Goal: Communication & Community: Answer question/provide support

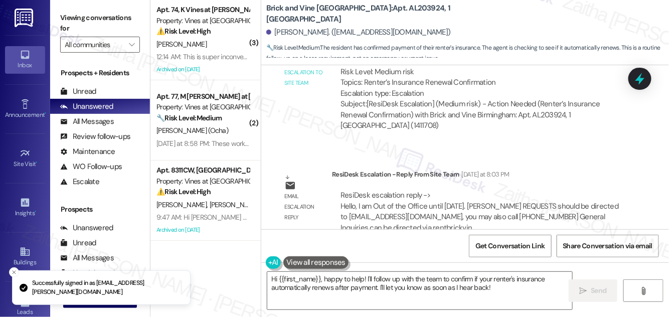
scroll to position [1291, 0]
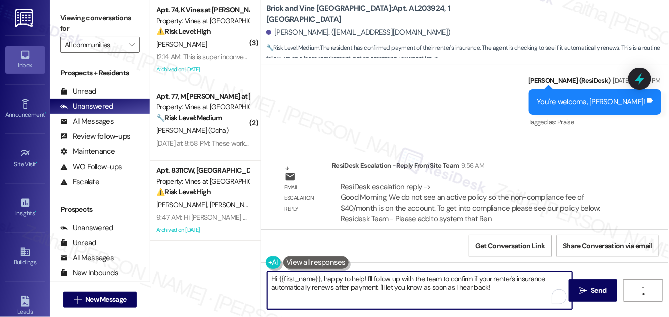
drag, startPoint x: 323, startPoint y: 279, endPoint x: 509, endPoint y: 291, distance: 186.9
click at [509, 291] on textarea "Hi {{first_name}}, happy to help! I'll follow up with the team to confirm if yo…" at bounding box center [419, 291] width 305 height 38
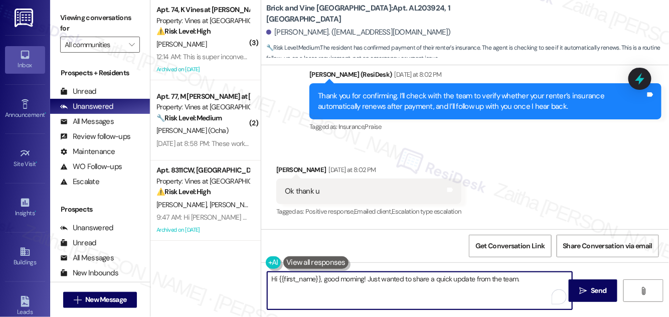
scroll to position [1154, 0]
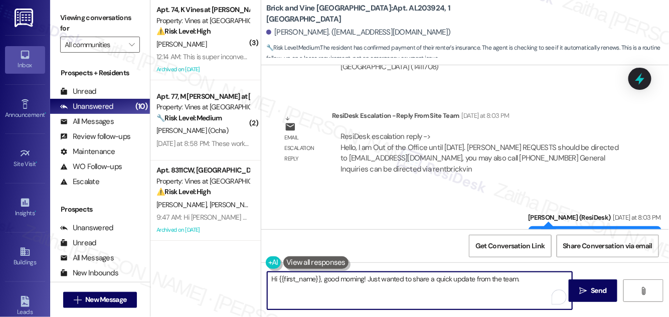
paste textarea "We do not see an active policy so the non-compliance fee of $40/month is on the…"
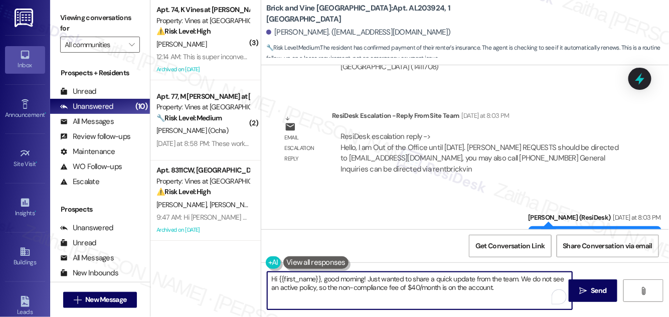
click at [506, 288] on textarea "Hi {{first_name}}, good morning! Just wanted to share a quick update from the t…" at bounding box center [419, 291] width 305 height 38
paste textarea "Renter's Insurance Documents should always be sent to : RentersAIP@yardi.com"
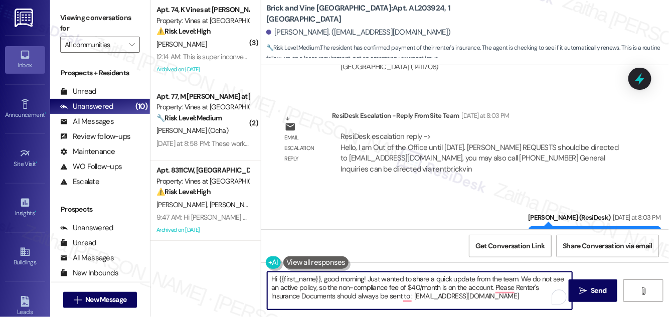
click at [514, 290] on textarea "Hi {{first_name}}, good morning! Just wanted to share a quick update from the t…" at bounding box center [419, 291] width 305 height 38
drag, startPoint x: 400, startPoint y: 296, endPoint x: 338, endPoint y: 295, distance: 61.7
click at [338, 295] on textarea "Hi {{first_name}}, good morning! Just wanted to share a quick update from the t…" at bounding box center [419, 291] width 305 height 38
click at [422, 297] on textarea "Hi {{first_name}}, good morning! Just wanted to share a quick update from the t…" at bounding box center [419, 291] width 305 height 38
paste textarea "Failure to meet requirements results in a $40.00 monthly fee that will not prov…"
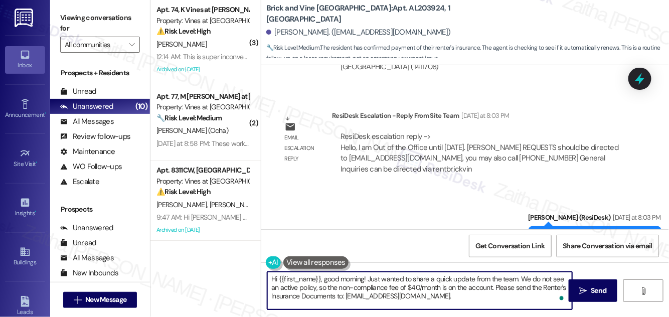
type textarea "Hi {{first_name}}, good morning! Just wanted to share a quick update from the t…"
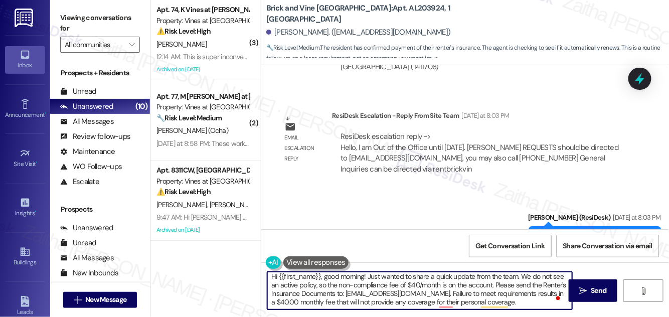
scroll to position [3, 0]
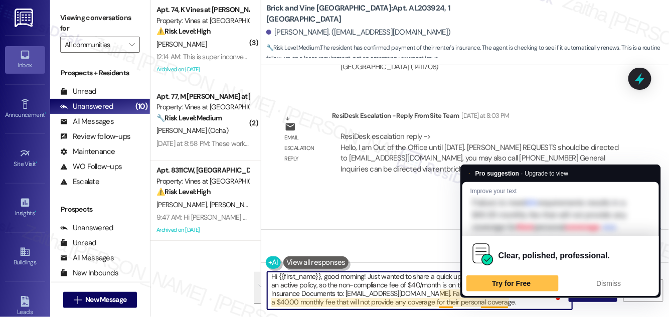
drag, startPoint x: 271, startPoint y: 280, endPoint x: 510, endPoint y: 300, distance: 240.1
click at [510, 300] on textarea "Hi {{first_name}}, good morning! Just wanted to share a quick update from the t…" at bounding box center [419, 291] width 305 height 38
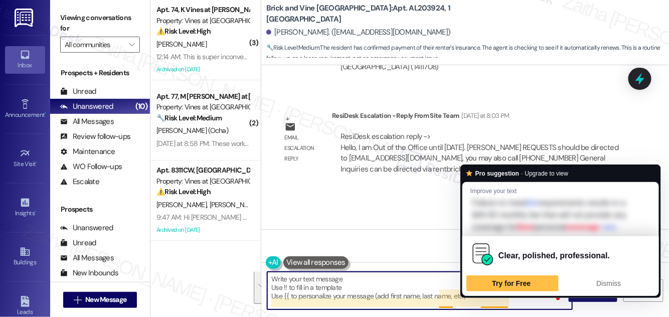
scroll to position [0, 0]
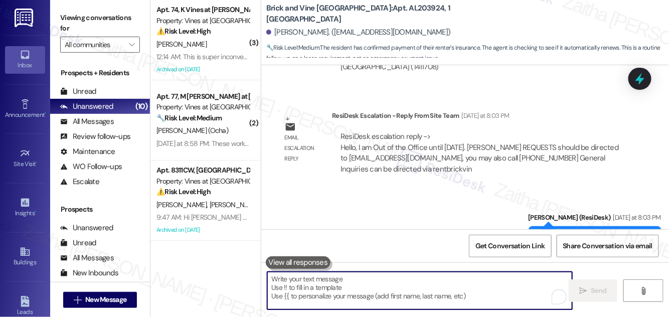
paste textarea "Hi {{first_name}}, good morning!"
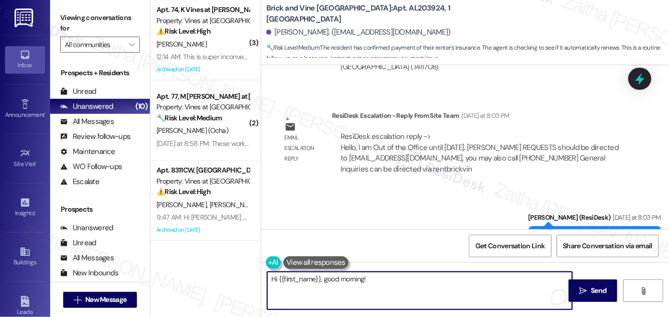
paste textarea "We wanted to provide you with a quick update. At this time, we do not see an ac…"
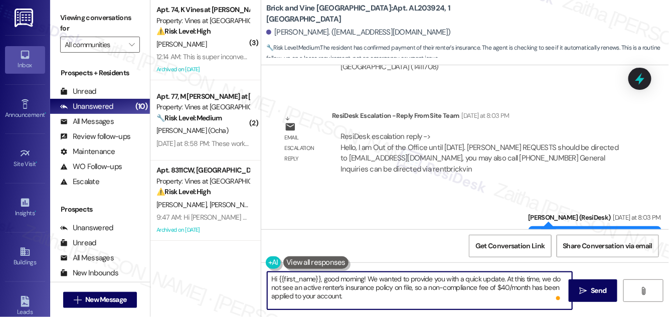
scroll to position [8, 0]
paste textarea "To resolve this, please send your Renter’s Insurance documents to RentersAIP@ya…"
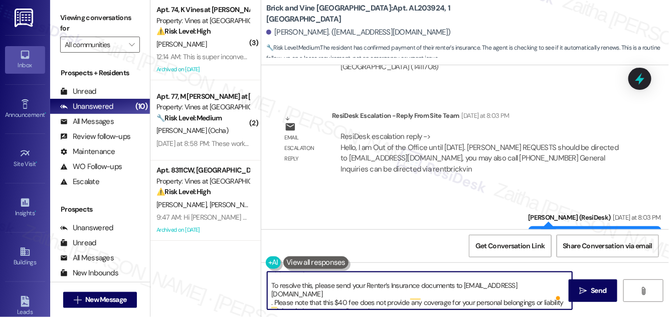
scroll to position [28, 0]
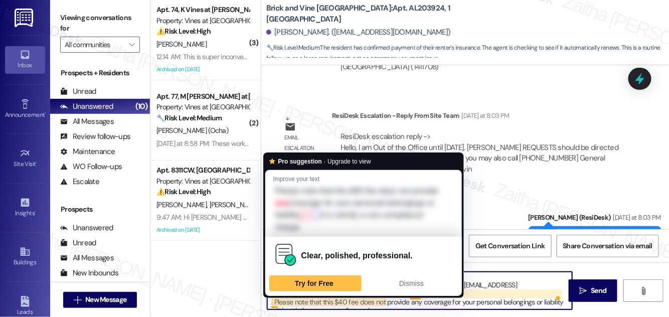
click at [276, 300] on textarea "Hi {{first_name}}, good morning! We wanted to provide you with a quick update. …" at bounding box center [419, 291] width 305 height 38
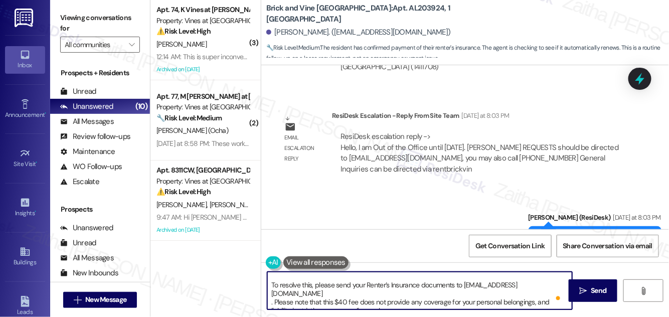
click at [292, 299] on textarea "Hi {{first_name}}, good morning! We wanted to provide you with a quick update. …" at bounding box center [419, 291] width 305 height 38
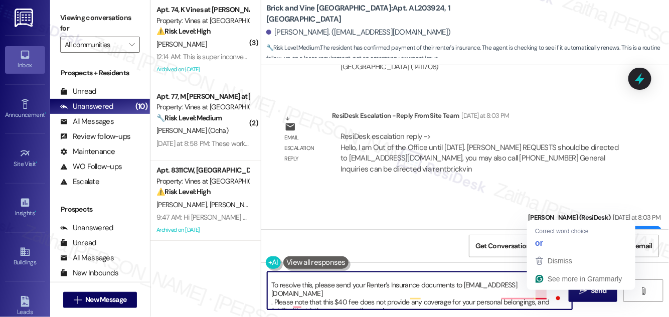
click at [541, 296] on textarea "Hi {{first_name}}, good morning! We wanted to provide you with a quick update. …" at bounding box center [419, 291] width 305 height 38
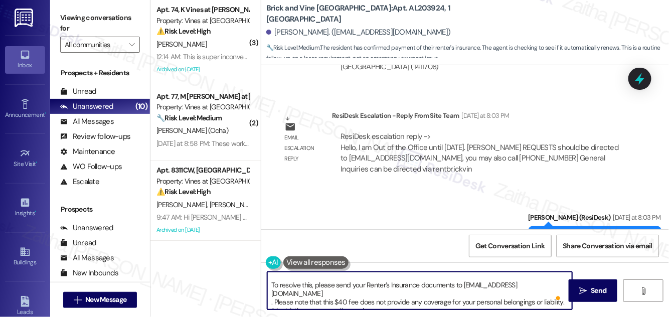
click at [291, 300] on textarea "Hi {{first_name}}, good morning! We wanted to provide you with a quick update. …" at bounding box center [419, 291] width 305 height 38
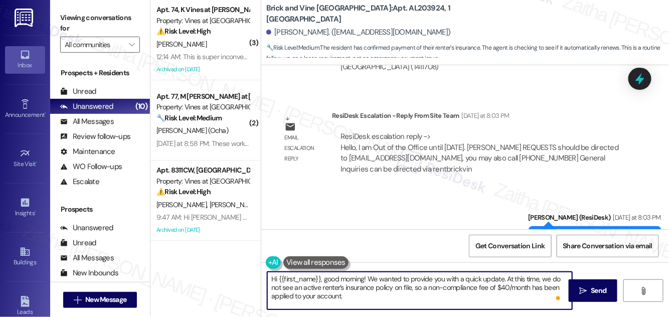
scroll to position [19, 0]
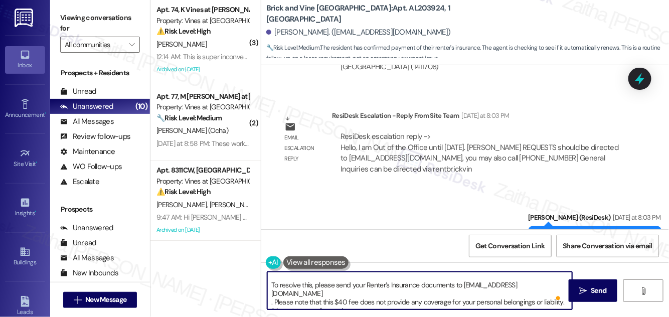
drag, startPoint x: 318, startPoint y: 283, endPoint x: 272, endPoint y: 283, distance: 46.1
click at [272, 283] on textarea "Hi {{first_name}}, good morning! We wanted to provide you with a quick update. …" at bounding box center [419, 291] width 305 height 38
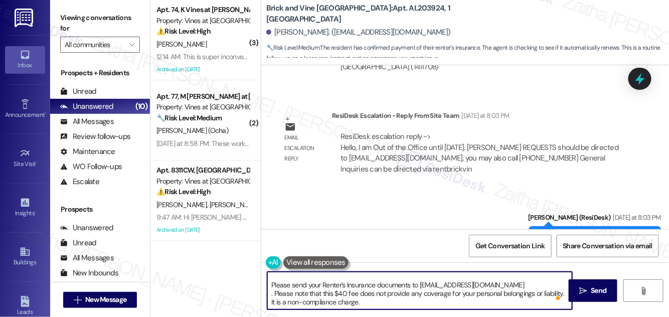
click at [282, 284] on textarea "Hi {{first_name}}, good morning! We wanted to provide you with a quick update. …" at bounding box center [419, 291] width 305 height 38
click at [327, 278] on textarea "Hi {{first_name}}, good morning! We wanted to provide you with a quick update. …" at bounding box center [419, 291] width 305 height 38
drag, startPoint x: 271, startPoint y: 284, endPoint x: 382, endPoint y: 307, distance: 112.8
click at [382, 307] on textarea "Hi {{first_name}}, good morning! We wanted to provide you with a quick update. …" at bounding box center [419, 291] width 305 height 38
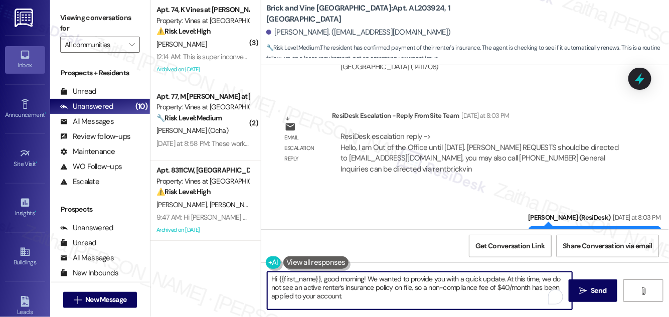
paste textarea "Please send your Renter’s Insurance documents to RentersAIP@yardi.com"
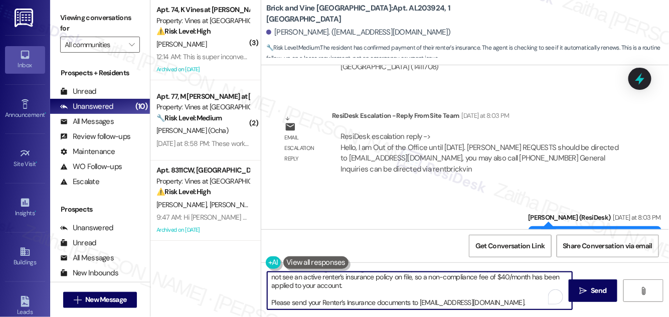
click at [283, 300] on textarea "Hi {{first_name}}, good morning! We wanted to provide you with a quick update. …" at bounding box center [419, 291] width 305 height 38
click at [505, 300] on textarea "Hi {{first_name}}, good morning! We wanted to provide you with a quick update. …" at bounding box center [419, 291] width 305 height 38
paste textarea "Please note that the $40 fee is a non-compliance charge and does not provide an…"
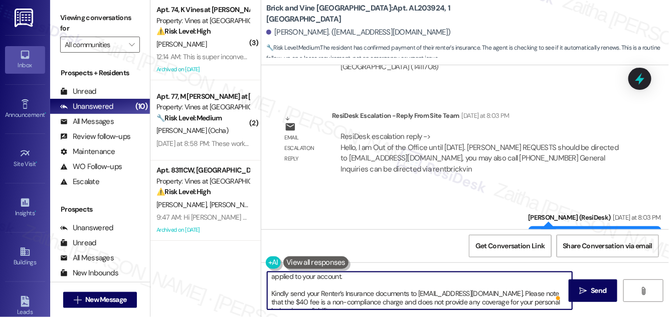
scroll to position [28, 0]
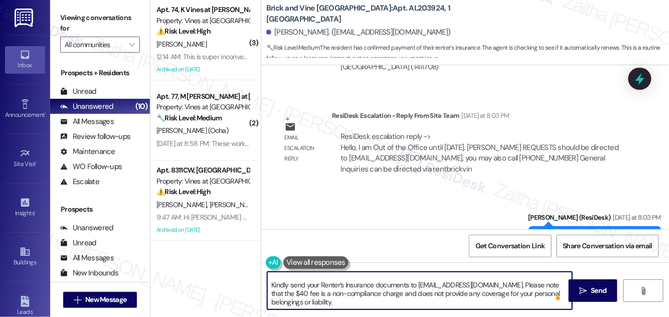
click at [270, 284] on textarea "Hi {{first_name}}, good morning! We wanted to provide you with a quick update. …" at bounding box center [419, 291] width 305 height 38
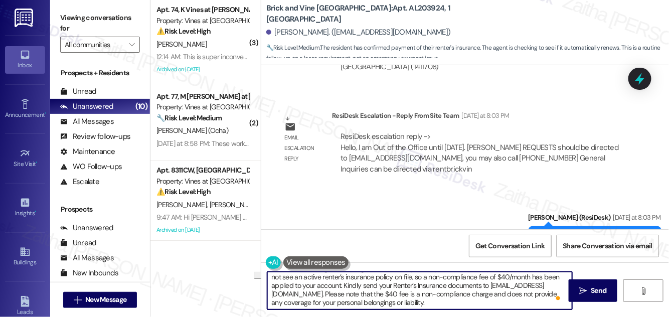
drag, startPoint x: 270, startPoint y: 293, endPoint x: 374, endPoint y: 303, distance: 104.3
click at [374, 303] on textarea "Hi {{first_name}}, good morning! We wanted to provide you with a quick update. …" at bounding box center [419, 291] width 305 height 38
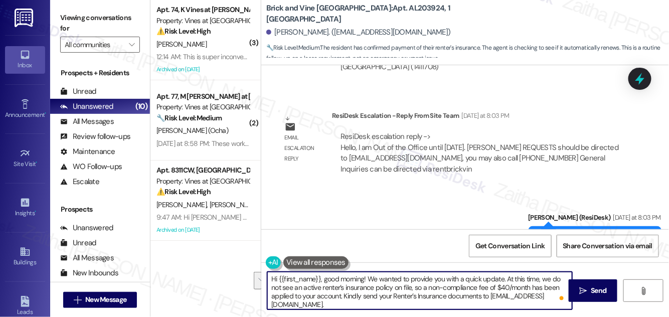
scroll to position [0, 0]
type textarea "Hi {{first_name}}, good morning! We wanted to provide you with a quick update. …"
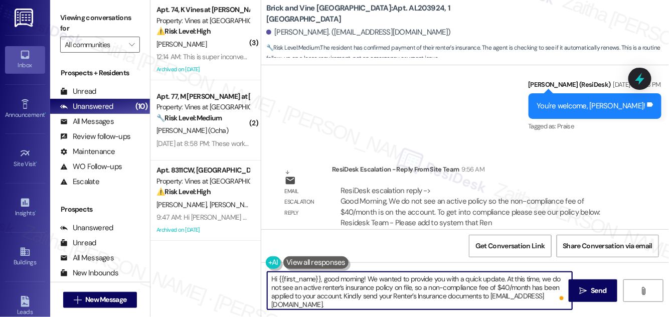
scroll to position [1291, 0]
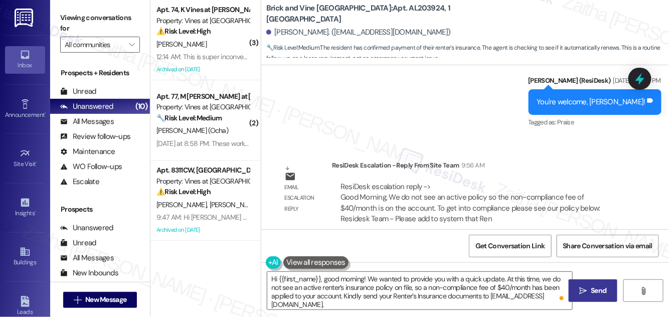
click at [603, 294] on span "Send" at bounding box center [599, 290] width 16 height 11
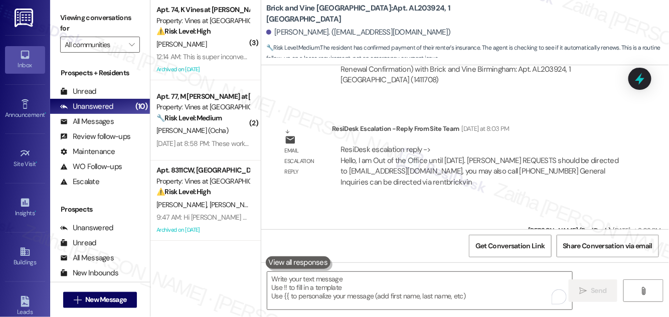
scroll to position [1382, 0]
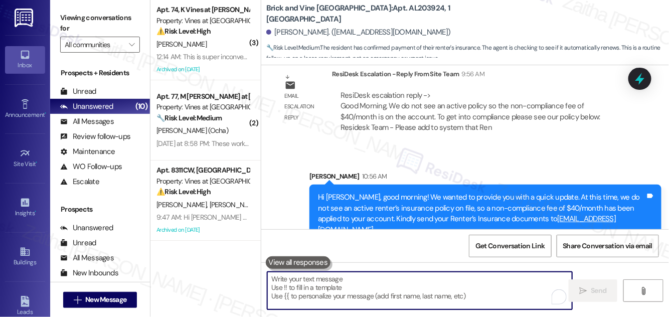
click at [331, 286] on textarea "To enrich screen reader interactions, please activate Accessibility in Grammarl…" at bounding box center [419, 291] width 305 height 38
paste textarea "Here is the full list of requirements related to renter’s insurance. Please not…"
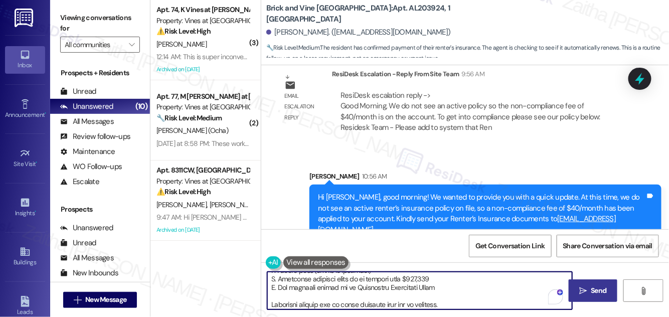
scroll to position [267, 0]
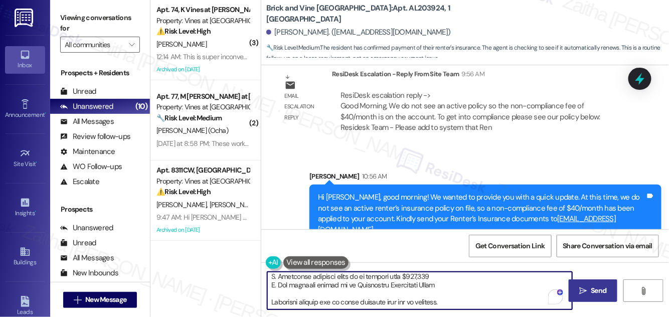
drag, startPoint x: 270, startPoint y: 302, endPoint x: 465, endPoint y: 301, distance: 195.6
click at [465, 301] on textarea "To enrich screen reader interactions, please activate Accessibility in Grammarl…" at bounding box center [419, 291] width 305 height 38
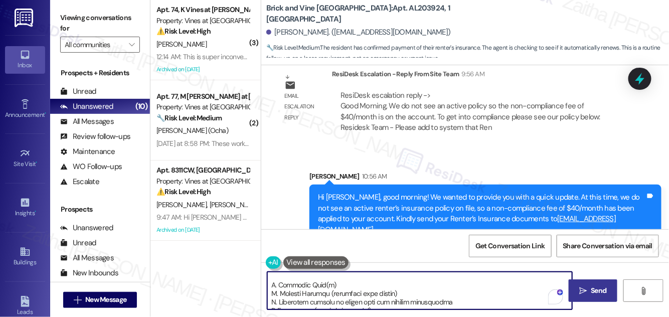
scroll to position [215, 0]
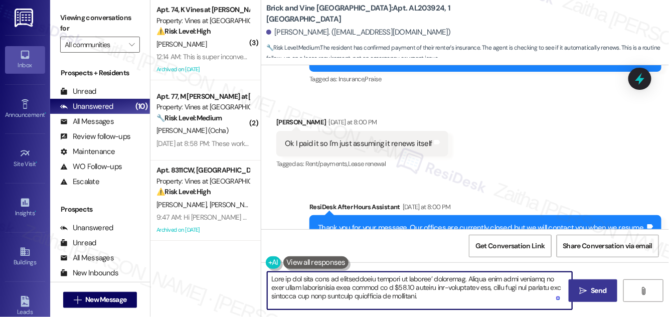
type textarea "Here is the full list of requirements related to renters’ insurance. Please not…"
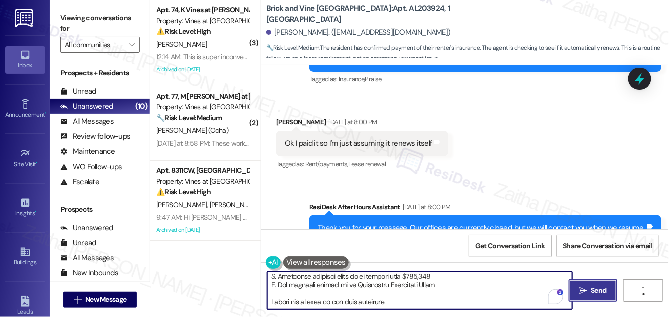
click at [596, 298] on button " Send" at bounding box center [593, 290] width 49 height 23
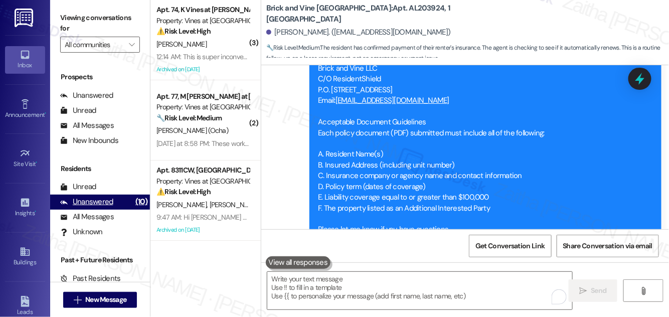
click at [90, 200] on div "Unanswered" at bounding box center [86, 202] width 53 height 11
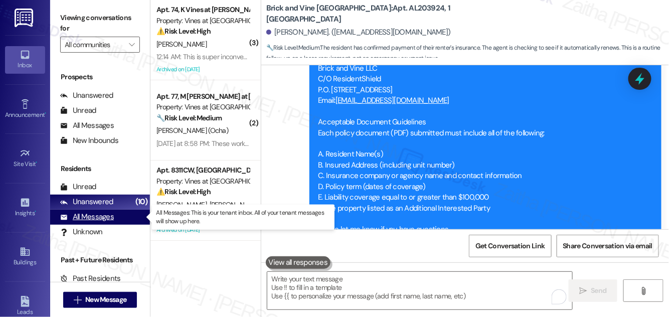
click at [81, 220] on div "All Messages" at bounding box center [87, 217] width 54 height 11
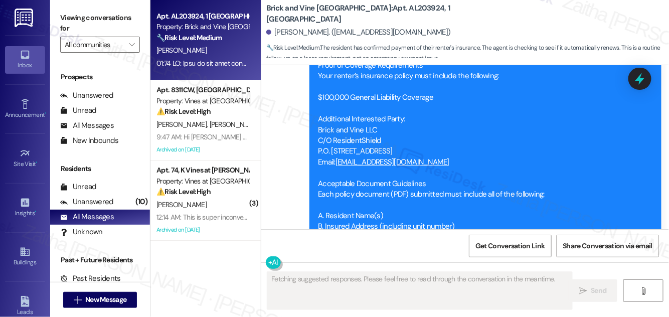
scroll to position [1833, 0]
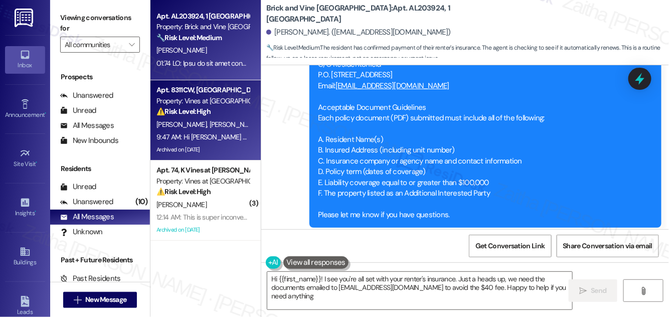
type textarea "Hi {{first_name}}! I see you're all set with your renter's insurance. Just a he…"
click at [231, 129] on div "A. Mauk B. Marion" at bounding box center [202, 124] width 95 height 13
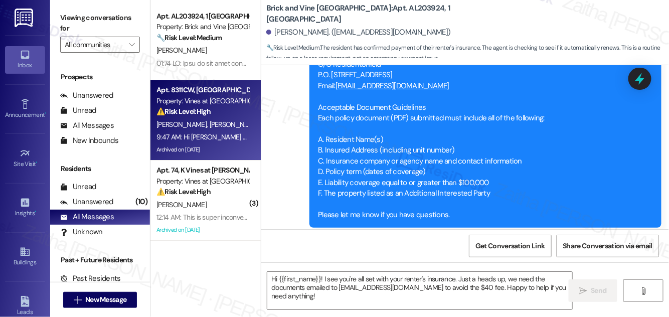
type textarea "Fetching suggested responses. Please feel free to read through the conversation…"
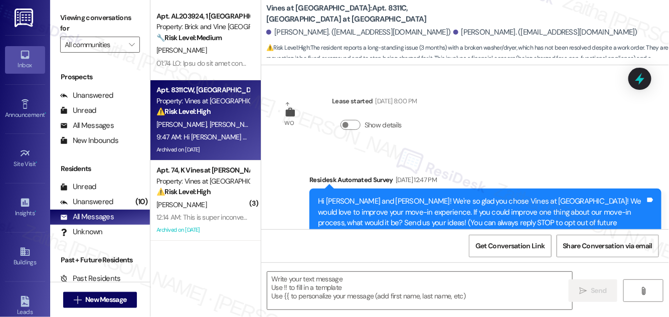
type textarea "Fetching suggested responses. Please feel free to read through the conversation…"
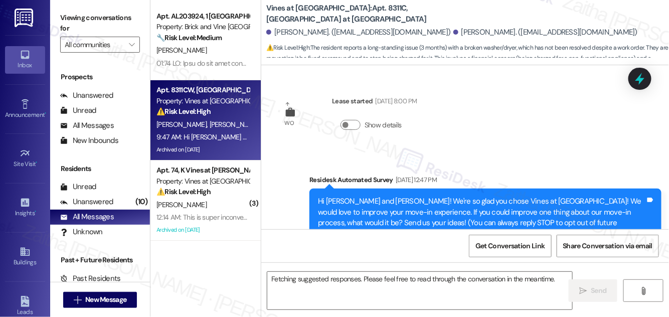
scroll to position [16463, 0]
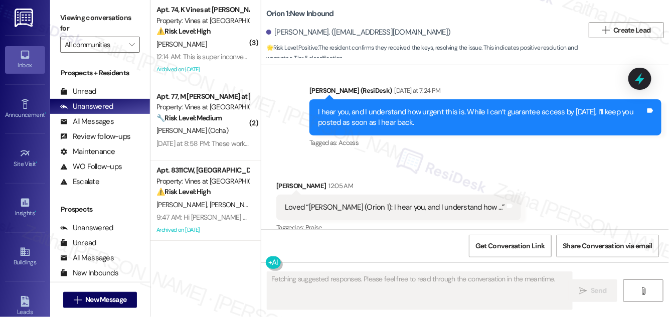
scroll to position [1410, 0]
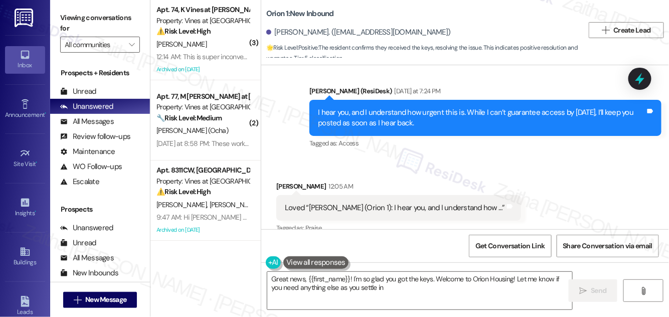
type textarea "Great news, {{first_name}}! I'm so glad you got the keys. Welcome to Orion Hous…"
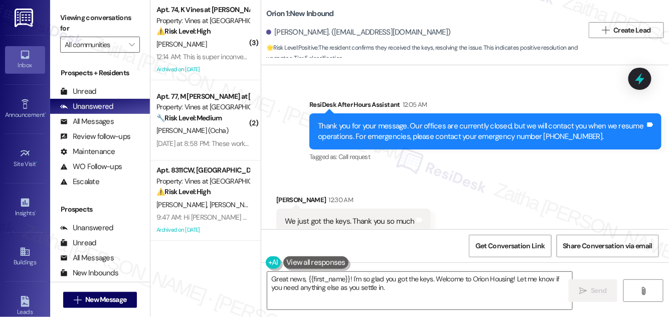
scroll to position [1592, 0]
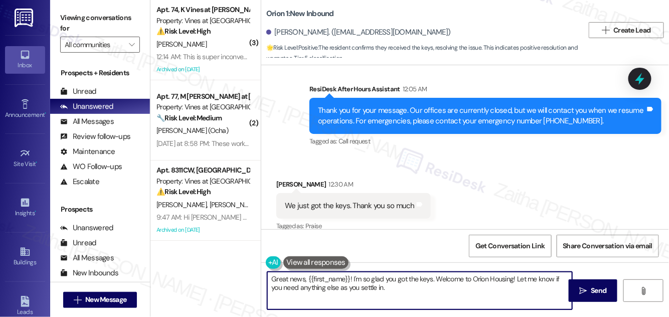
click at [410, 289] on textarea "Great news, {{first_name}}! I'm so glad you got the keys. Welcome to Orion Hous…" at bounding box center [419, 291] width 305 height 38
click at [590, 292] on span "Send" at bounding box center [599, 290] width 20 height 11
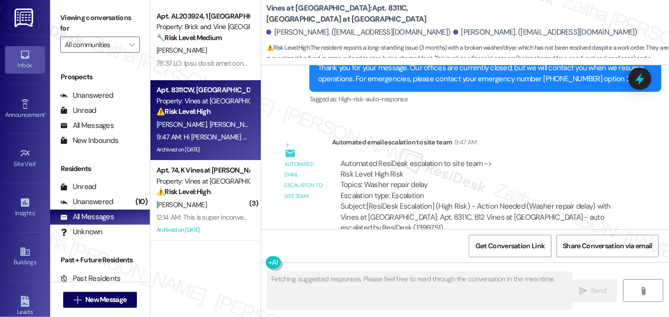
scroll to position [16463, 0]
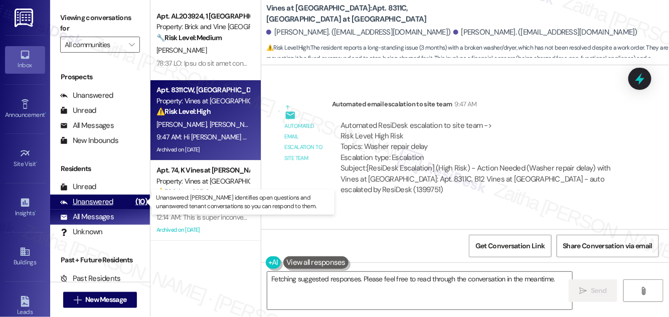
click at [88, 200] on div "Unanswered" at bounding box center [86, 202] width 53 height 11
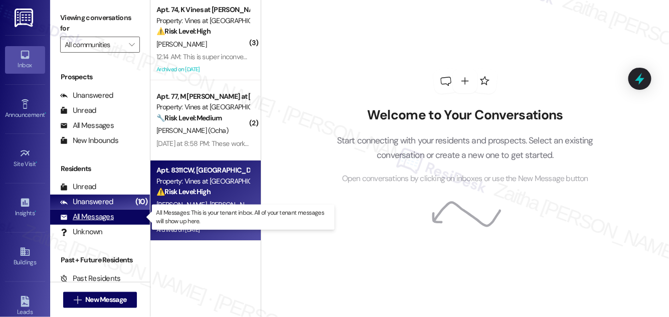
click at [98, 215] on div "All Messages" at bounding box center [87, 217] width 54 height 11
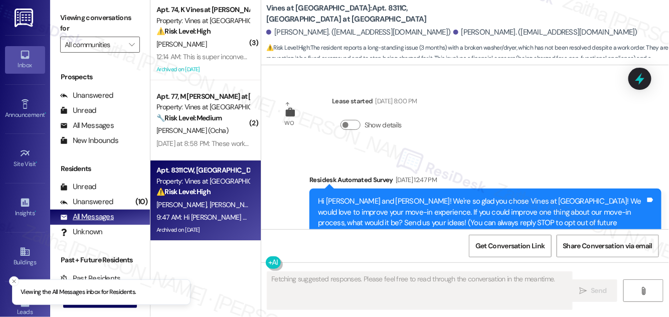
type textarea "Fetching suggested responses. Please feel free to read through the conversation…"
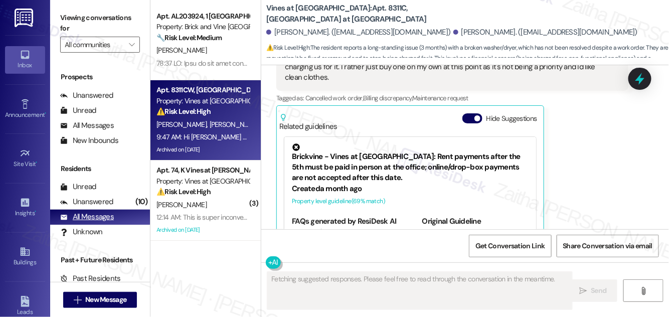
scroll to position [16099, 0]
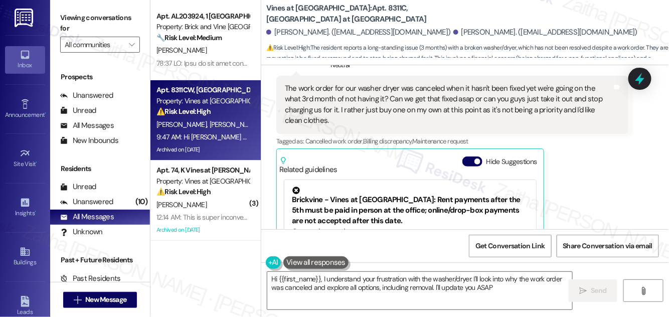
type textarea "Hi {{first_name}}, I understand your frustration with the washer/dryer. I'll lo…"
click at [467, 156] on button "Hide Suggestions" at bounding box center [472, 161] width 20 height 10
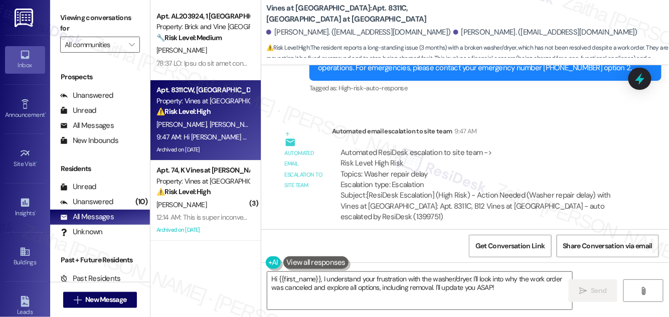
scroll to position [16336, 0]
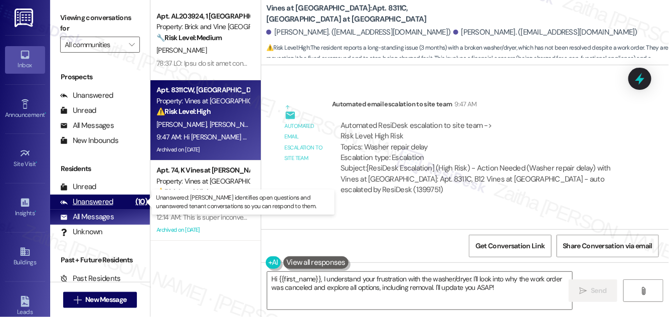
click at [100, 199] on div "Unanswered" at bounding box center [86, 202] width 53 height 11
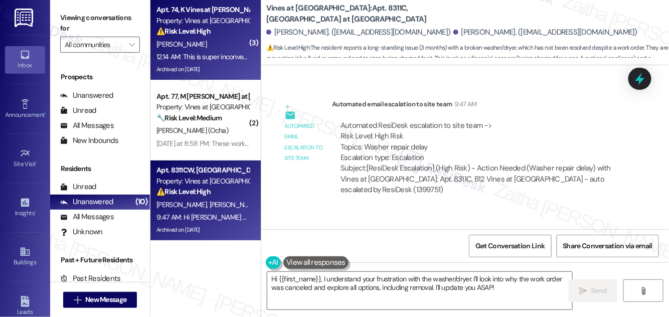
click at [218, 34] on div "⚠️ Risk Level: High The resident reports very low water pressure, especially wi…" at bounding box center [202, 31] width 93 height 11
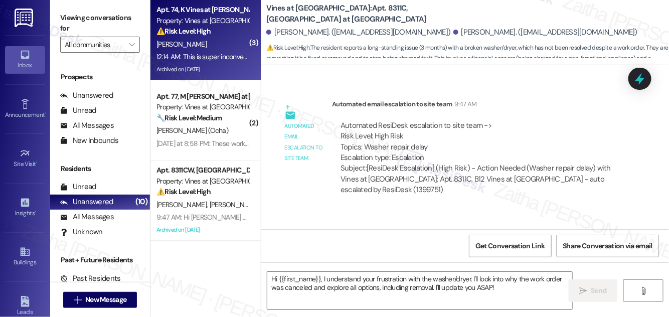
type textarea "Fetching suggested responses. Please feel free to read through the conversation…"
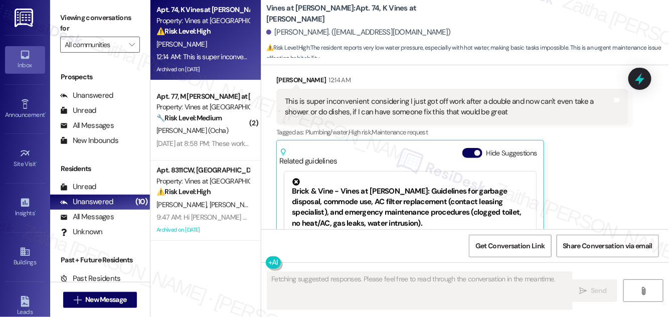
scroll to position [45, 0]
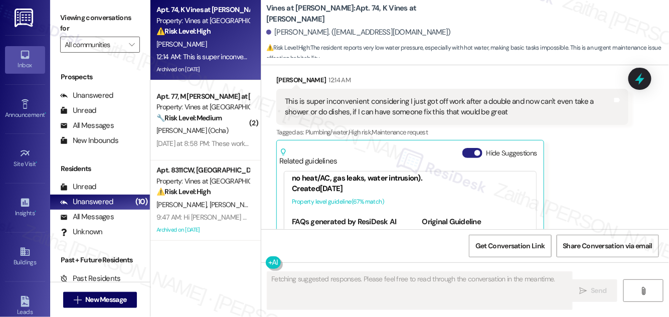
click at [468, 148] on button "Hide Suggestions" at bounding box center [472, 153] width 20 height 10
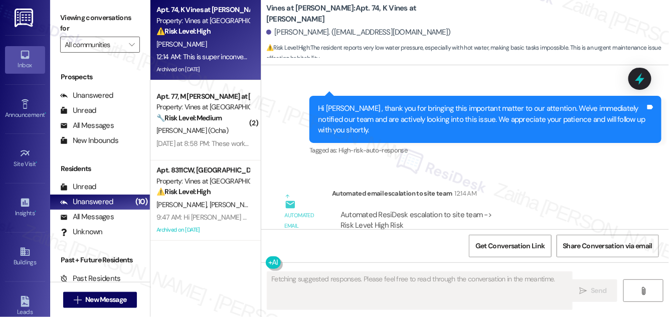
scroll to position [7829, 0]
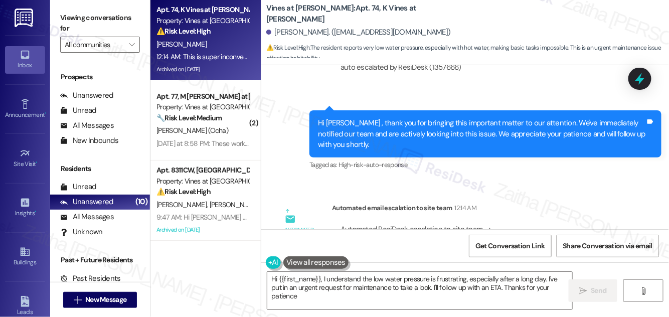
type textarea "Hi {{first_name}}, I understand the low water pressure is frustrating, especial…"
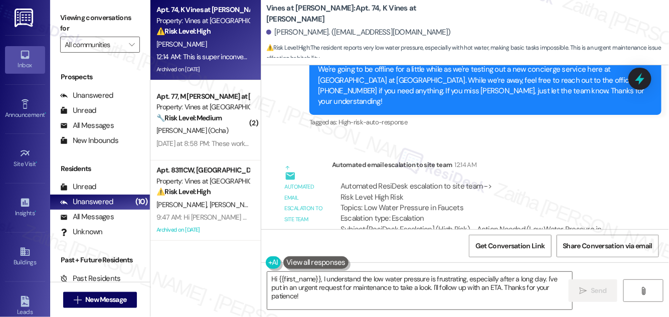
scroll to position [7647, 0]
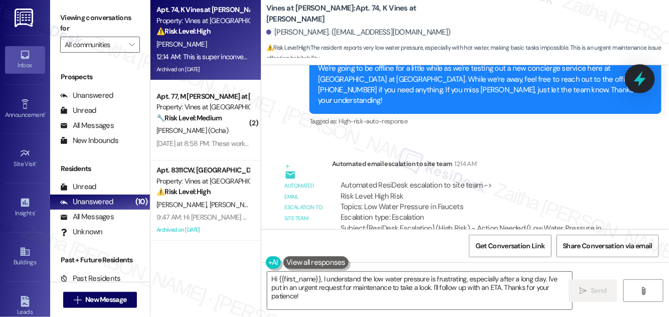
click at [639, 80] on icon at bounding box center [640, 79] width 12 height 16
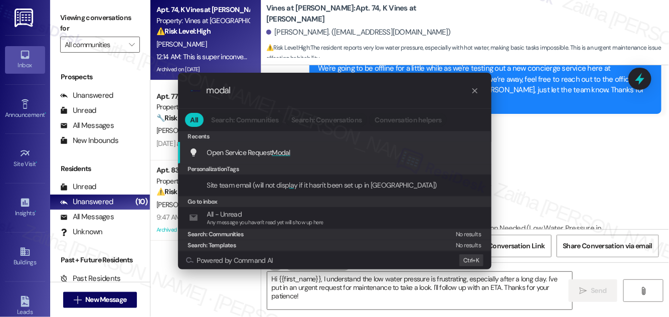
click at [291, 153] on div "Open Service Request Modal Add shortcut" at bounding box center [335, 152] width 293 height 11
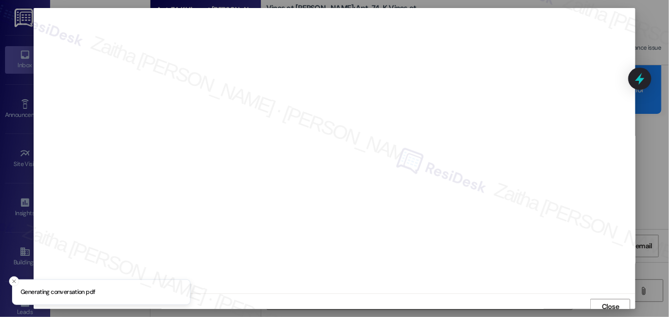
scroll to position [6, 0]
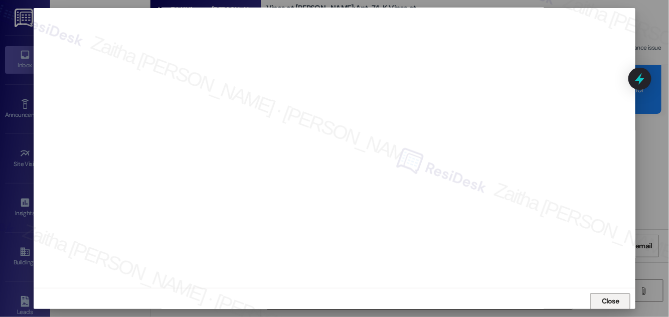
click at [595, 298] on button "Close" at bounding box center [610, 301] width 40 height 16
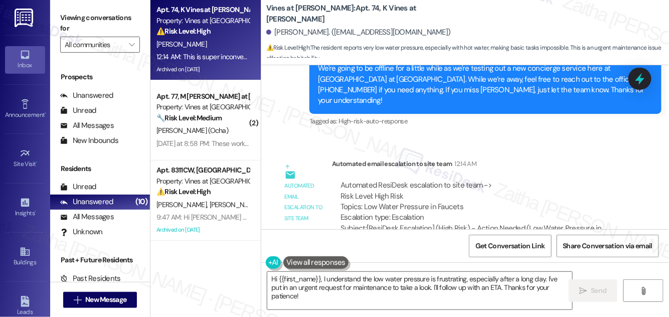
scroll to position [8023, 0]
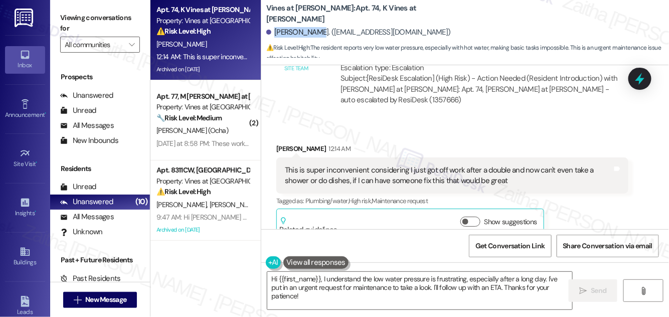
drag, startPoint x: 275, startPoint y: 29, endPoint x: 311, endPoint y: 30, distance: 35.6
click at [311, 30] on div "Talon Smith. (talonsmith218@gmail.com)" at bounding box center [358, 32] width 185 height 11
copy div "Talon Smith."
drag, startPoint x: 639, startPoint y: 84, endPoint x: 609, endPoint y: 84, distance: 30.1
click at [639, 84] on icon at bounding box center [639, 78] width 13 height 13
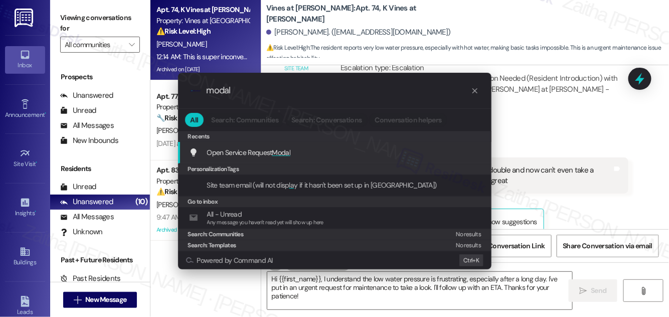
click at [280, 151] on span "Modal" at bounding box center [281, 152] width 19 height 9
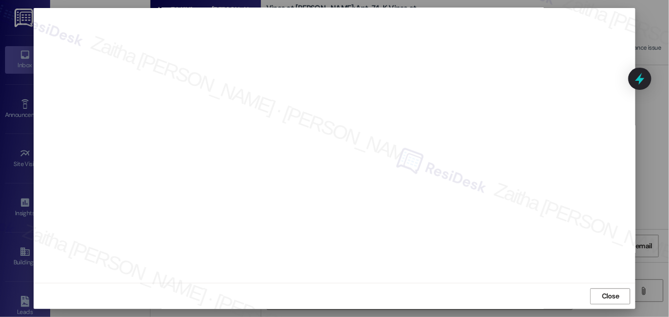
scroll to position [0, 0]
drag, startPoint x: 607, startPoint y: 300, endPoint x: 610, endPoint y: 295, distance: 5.8
click at [608, 299] on span "Close" at bounding box center [611, 306] width 22 height 15
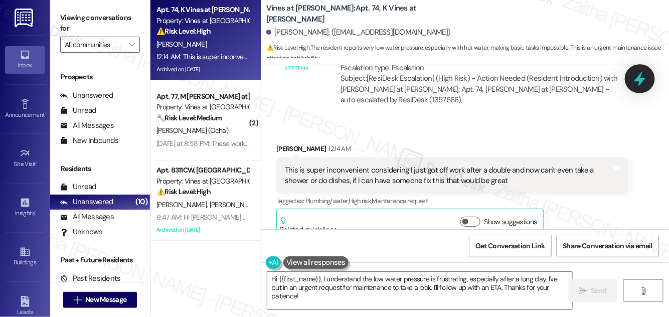
click at [643, 78] on icon at bounding box center [640, 79] width 12 height 16
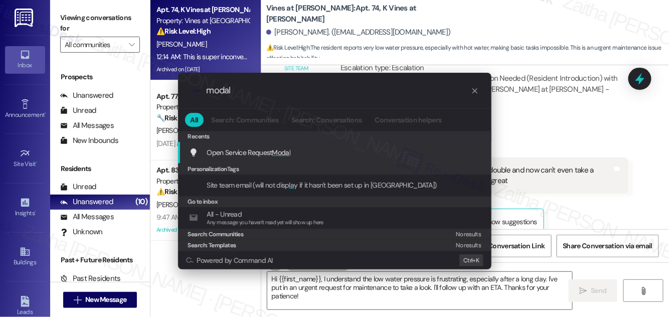
click at [277, 152] on span "Modal" at bounding box center [281, 152] width 19 height 9
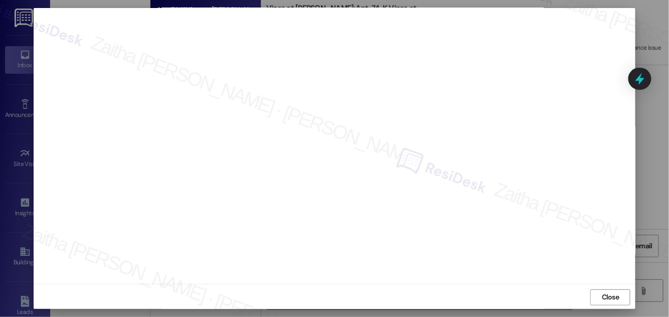
scroll to position [11, 0]
click at [619, 299] on span "Close" at bounding box center [611, 296] width 22 height 11
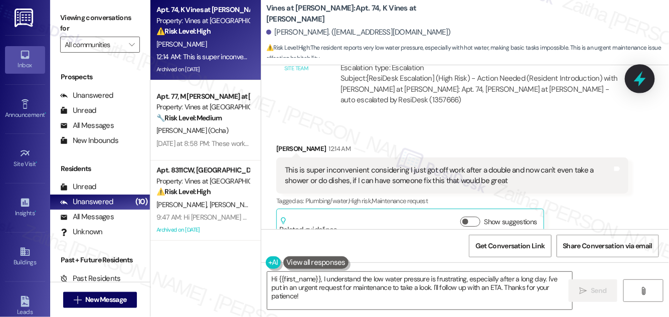
click at [636, 80] on icon at bounding box center [640, 79] width 12 height 16
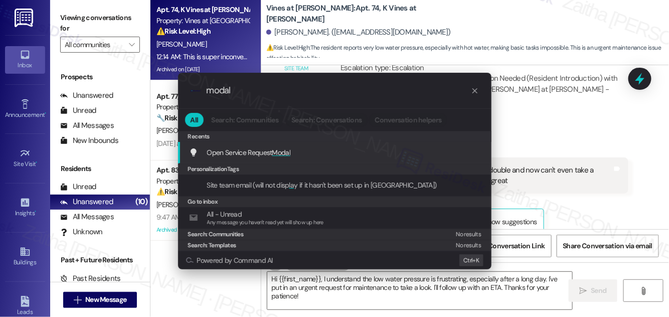
type input "modal"
click at [278, 154] on span "Modal" at bounding box center [281, 152] width 19 height 9
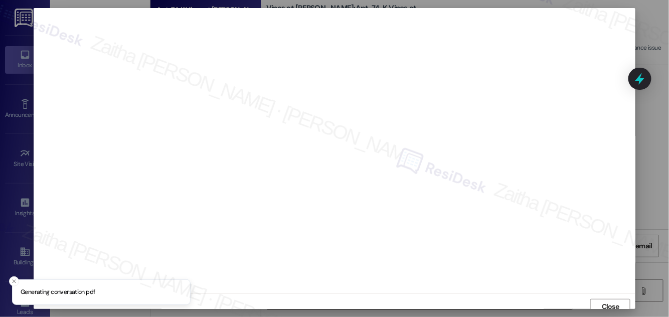
scroll to position [6, 0]
drag, startPoint x: 604, startPoint y: 302, endPoint x: 606, endPoint y: 295, distance: 7.2
click at [606, 301] on span "Close" at bounding box center [611, 301] width 18 height 11
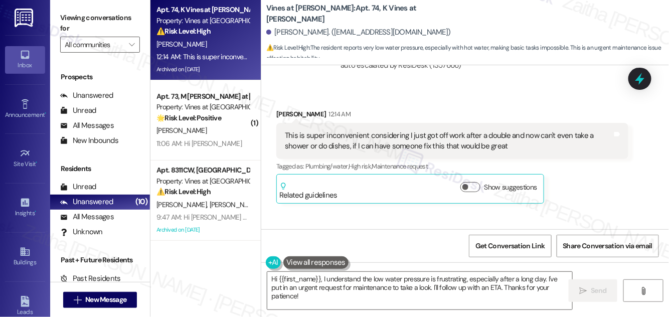
scroll to position [7966, 0]
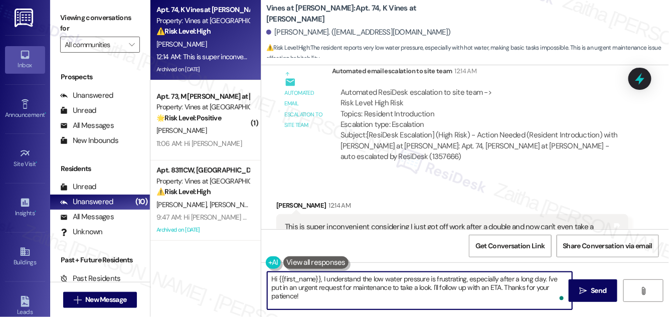
drag, startPoint x: 322, startPoint y: 278, endPoint x: 266, endPoint y: 278, distance: 56.7
click at [266, 278] on div "Hi {{first_name}}, I understand the low water pressure is frustrating, especial…" at bounding box center [415, 290] width 306 height 39
click at [285, 200] on div "Talon Smith 12:14 AM" at bounding box center [452, 207] width 352 height 14
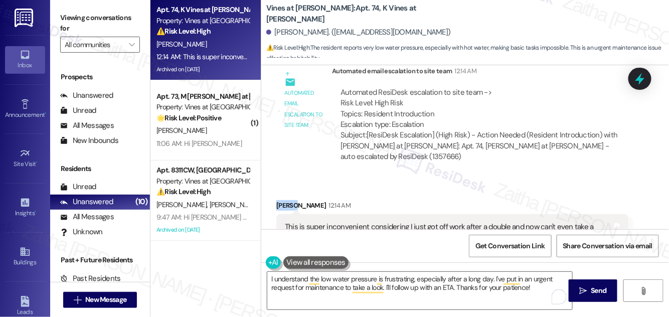
click at [285, 200] on div "Talon Smith 12:14 AM" at bounding box center [452, 207] width 352 height 14
copy div "Talon"
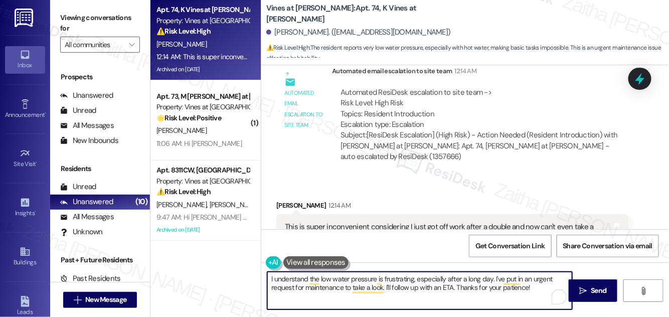
click at [490, 276] on textarea "I understand the low water pressure is frustrating, especially after a long day…" at bounding box center [419, 291] width 305 height 38
paste textarea "Talon"
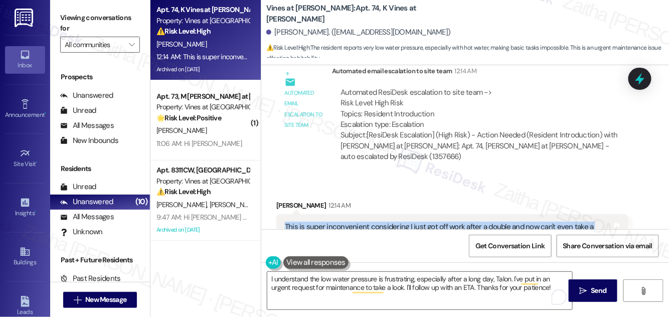
drag, startPoint x: 279, startPoint y: 150, endPoint x: 527, endPoint y: 168, distance: 248.4
click at [527, 214] on div "This is super inconvenient considering I just got off work after a double and n…" at bounding box center [452, 232] width 352 height 37
copy div "This is super inconvenient considering I just got off work after a double and n…"
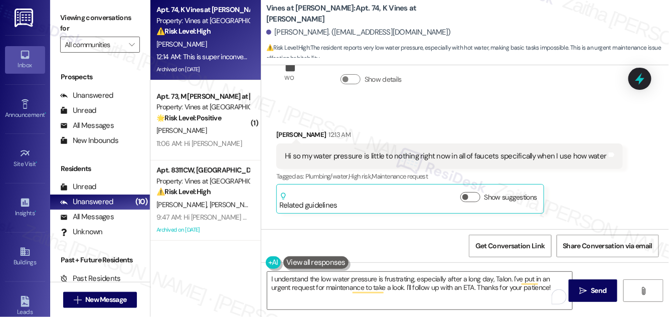
scroll to position [7328, 0]
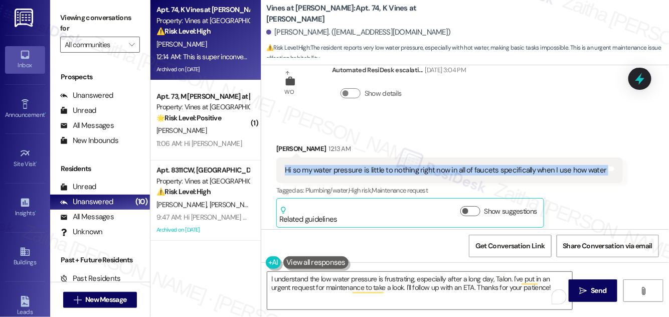
drag, startPoint x: 276, startPoint y: 111, endPoint x: 616, endPoint y: 124, distance: 340.7
click at [616, 136] on div "Received via SMS Talon Smith 12:13 AM Hi so my water pressure is little to noth…" at bounding box center [450, 185] width 362 height 99
copy div "Hi so my water pressure is little to nothing right now in all of faucets specif…"
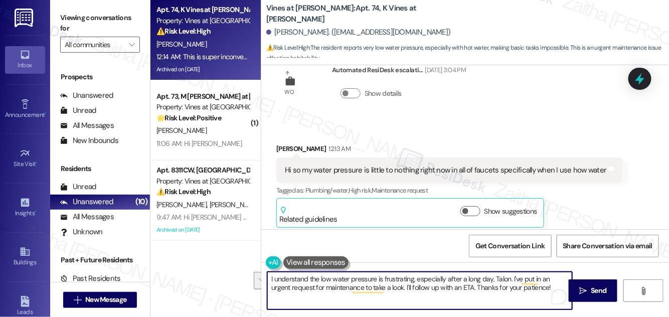
drag, startPoint x: 510, startPoint y: 278, endPoint x: 530, endPoint y: 288, distance: 22.2
click at [530, 288] on textarea "I understand the low water pressure is frustrating, especially after a long day…" at bounding box center [419, 291] width 305 height 38
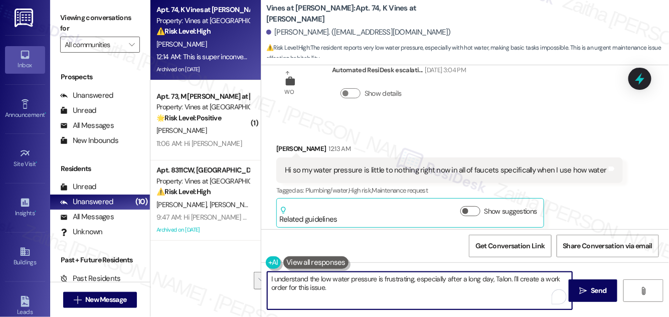
drag, startPoint x: 509, startPoint y: 276, endPoint x: 516, endPoint y: 295, distance: 20.3
click at [516, 295] on textarea "I understand the low water pressure is frustrating, especially after a long day…" at bounding box center [419, 291] width 305 height 38
paste textarea "Just to better understand, is the low pressure happening with both hot and cold…"
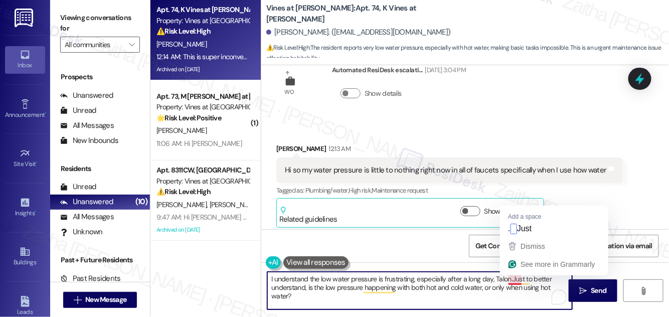
click at [510, 278] on textarea "I understand the low water pressure is frustrating, especially after a long day…" at bounding box center [419, 291] width 305 height 38
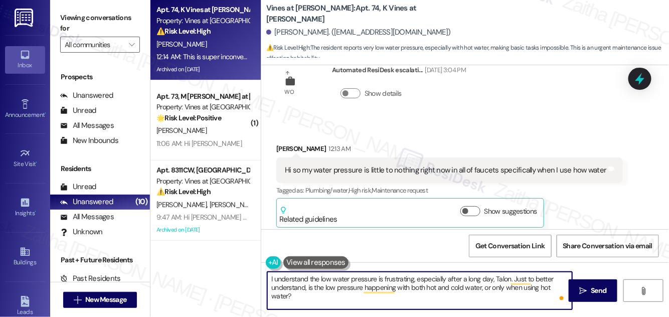
click at [323, 295] on textarea "I understand the low water pressure is frustrating, especially after a long day…" at bounding box center [419, 291] width 305 height 38
type textarea "I understand the low water pressure is frustrating, especially after a long day…"
drag, startPoint x: 270, startPoint y: 278, endPoint x: 471, endPoint y: 298, distance: 202.1
click at [471, 298] on textarea "I understand the low water pressure is frustrating, especially after a long day…" at bounding box center [419, 291] width 305 height 38
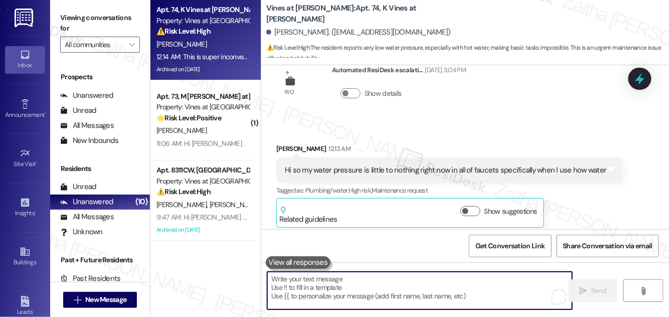
paste textarea "I understand how frustrating the low water pressure must be, especially after a…"
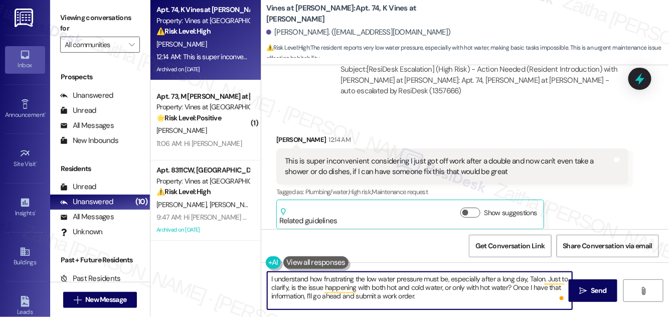
scroll to position [8057, 0]
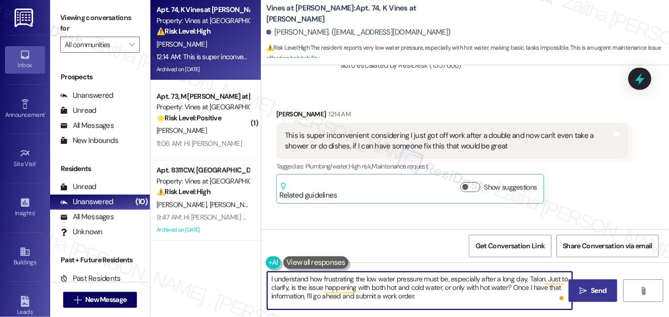
type textarea "I understand how frustrating the low water pressure must be, especially after a…"
click at [598, 290] on span "Send" at bounding box center [599, 290] width 16 height 11
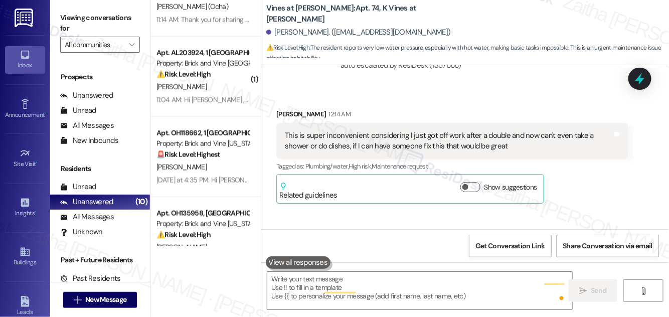
scroll to position [7964, 0]
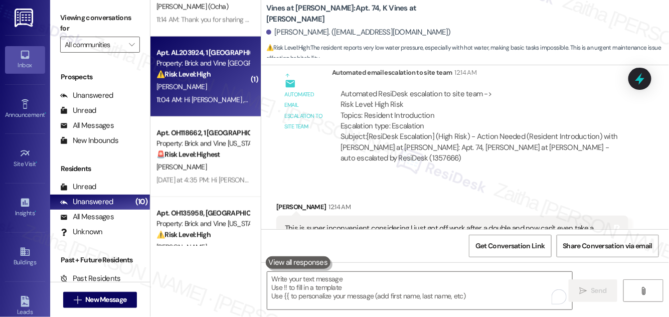
click at [229, 84] on div "A. Smith" at bounding box center [202, 87] width 95 height 13
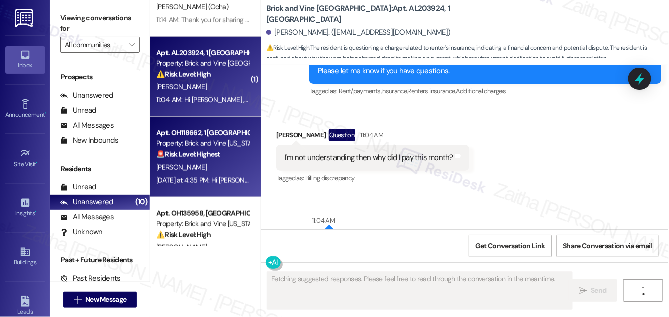
scroll to position [1919, 0]
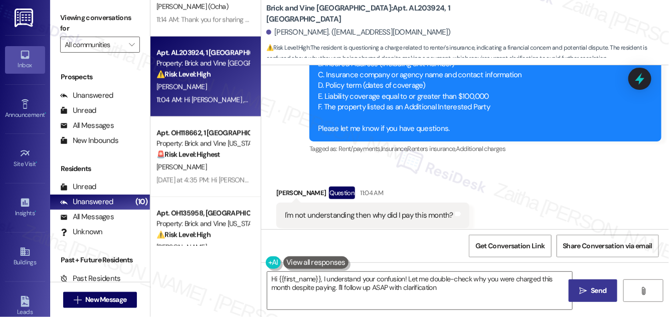
type textarea "Hi {{first_name}}, I understand your confusion! Let me double-check why you wer…"
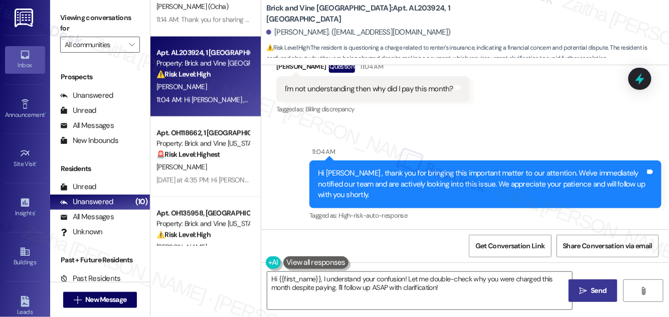
scroll to position [2024, 0]
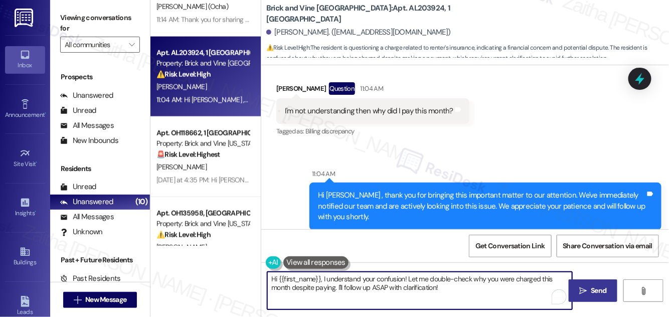
drag, startPoint x: 271, startPoint y: 279, endPoint x: 502, endPoint y: 288, distance: 231.3
click at [502, 288] on textarea "Hi {{first_name}}, I understand your confusion! Let me double-check why you wer…" at bounding box center [419, 291] width 305 height 38
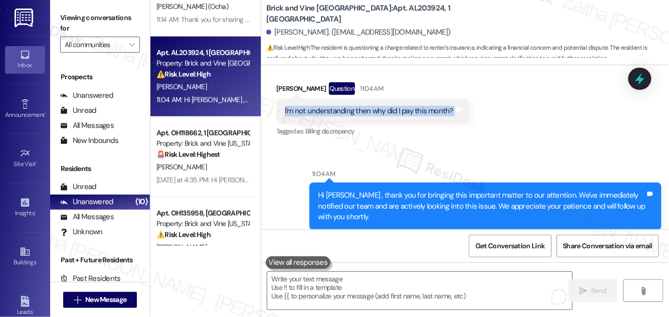
drag, startPoint x: 279, startPoint y: 86, endPoint x: 478, endPoint y: 95, distance: 199.2
click at [478, 95] on div "Received via SMS Ashley Smith Question 11:04 AM I'm not understanding then why …" at bounding box center [465, 103] width 408 height 87
copy div "I'm not understanding then why did I pay this month? Tags and notes"
click at [444, 120] on div "Received via SMS Ashley Smith Question 11:04 AM I'm not understanding then why …" at bounding box center [373, 111] width 208 height 72
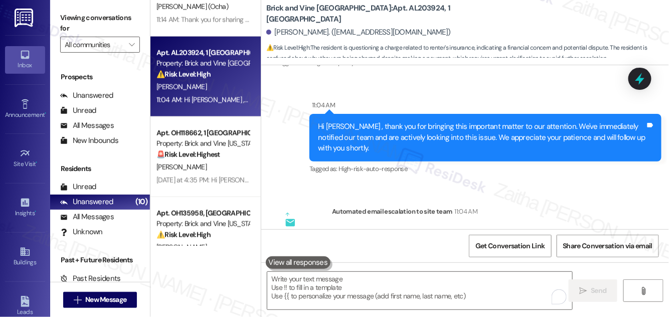
scroll to position [2161, 0]
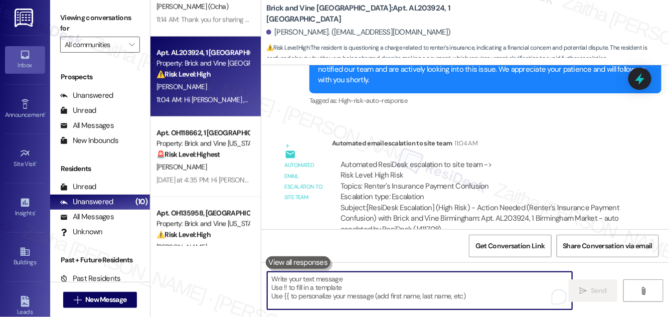
click at [362, 286] on textarea "To enrich screen reader interactions, please activate Accessibility in Grammarl…" at bounding box center [419, 291] width 305 height 38
paste textarea "I understand your concern. Could you let me know the amount you paid this month…"
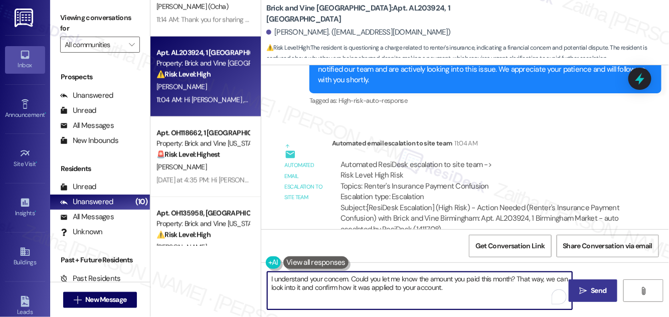
type textarea "I understand your concern. Could you let me know the amount you paid this month…"
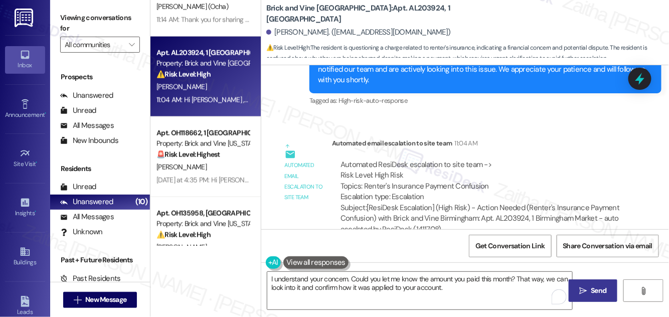
click at [597, 287] on span "Send" at bounding box center [599, 290] width 16 height 11
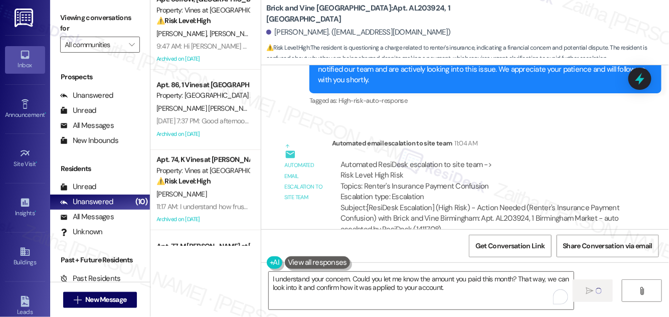
scroll to position [0, 0]
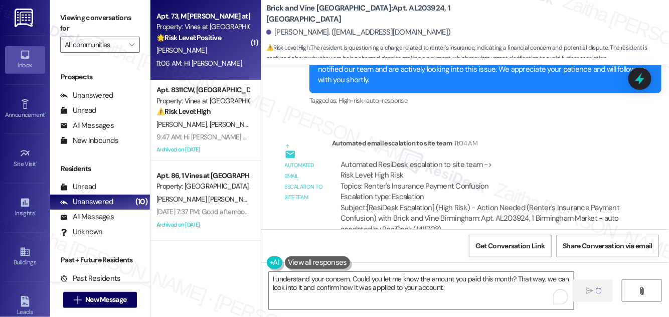
click at [231, 64] on div "11:06 AM: Hi Sarah 11:06 AM: Hi Sarah" at bounding box center [202, 63] width 95 height 13
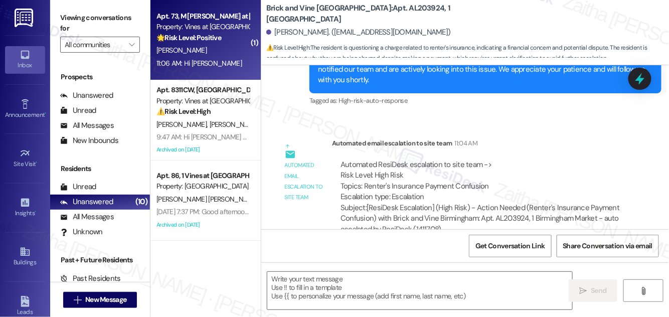
scroll to position [2006, 0]
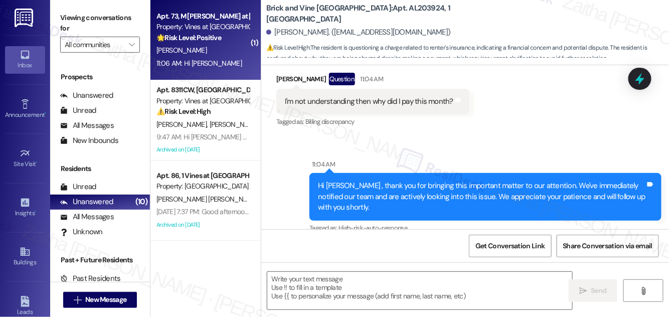
type textarea "Fetching suggested responses. Please feel free to read through the conversation…"
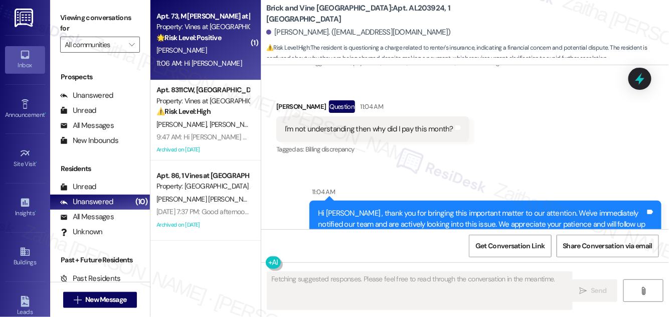
scroll to position [0, 0]
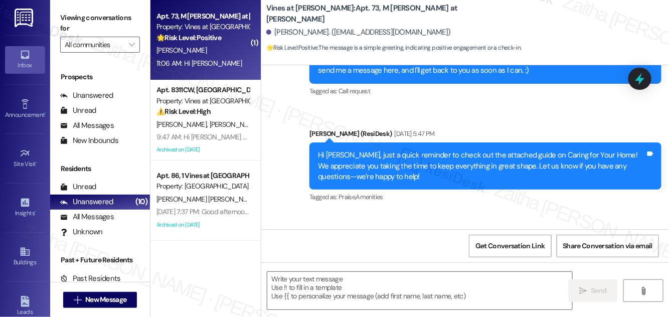
type textarea "Fetching suggested responses. Please feel free to read through the conversation…"
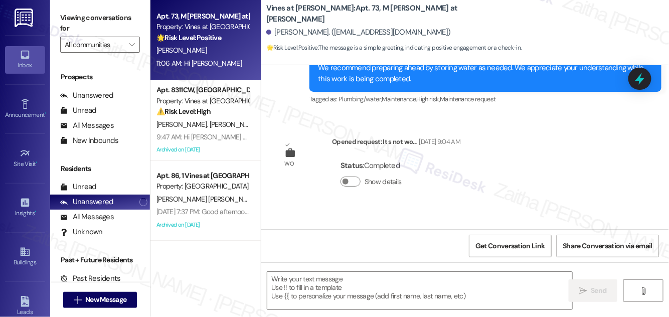
scroll to position [5750, 0]
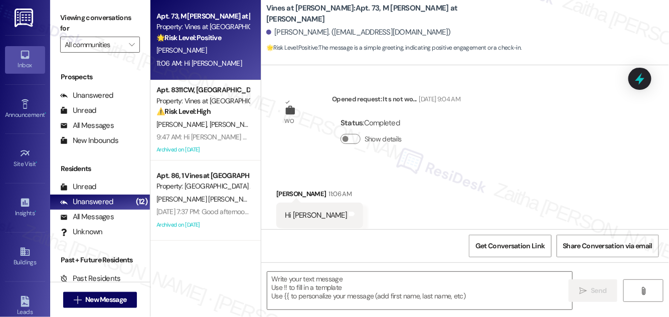
click at [281, 189] on div "Akhila Posham 11:06 AM" at bounding box center [319, 196] width 87 height 14
copy div "Akhila"
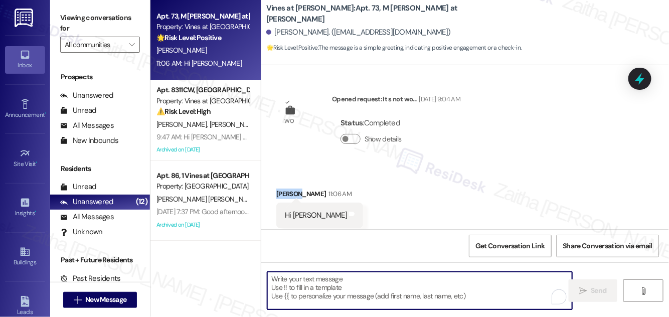
click at [302, 283] on textarea "To enrich screen reader interactions, please activate Accessibility in Grammarl…" at bounding box center [419, 291] width 305 height 38
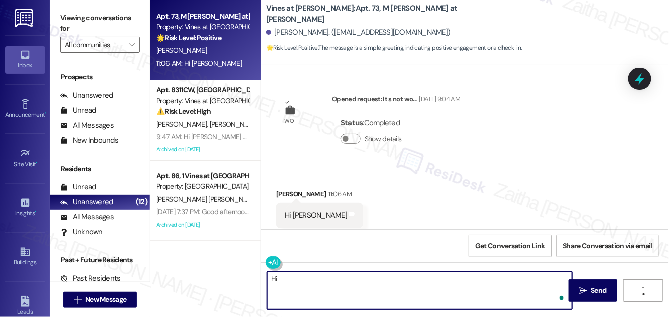
paste textarea "Akhila"
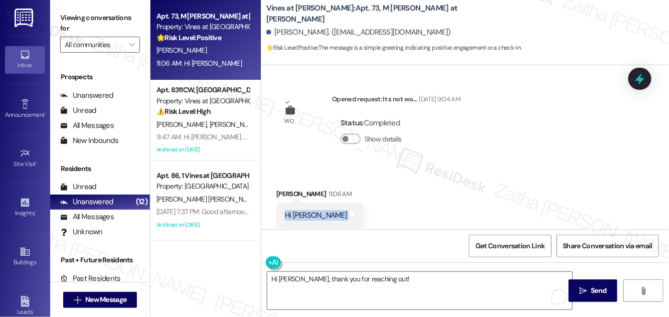
drag, startPoint x: 280, startPoint y: 195, endPoint x: 351, endPoint y: 200, distance: 71.4
click at [351, 200] on div "Received via SMS Akhila Posham 11:06 AM Hi Sarah Tags and notes Tagged as: Call…" at bounding box center [320, 216] width 102 height 70
copy div "Hi Sarah Tags and notes"
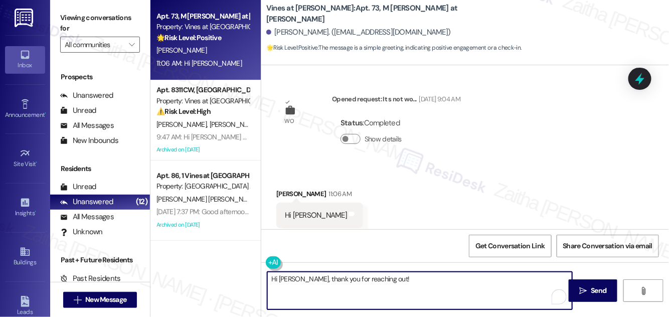
click at [387, 273] on textarea "Hi Akhila, thank you for reaching out!" at bounding box center [419, 291] width 305 height 38
paste textarea "How can I help today?"
type textarea "Hi Akhila, thank you for reaching out! How can I help today?"
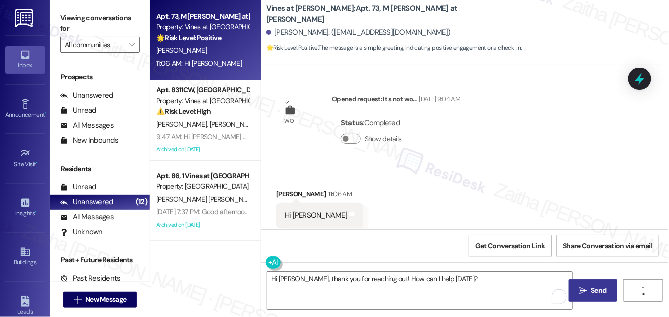
drag, startPoint x: 599, startPoint y: 287, endPoint x: 586, endPoint y: 284, distance: 13.9
click at [599, 287] on span "Send" at bounding box center [599, 290] width 16 height 11
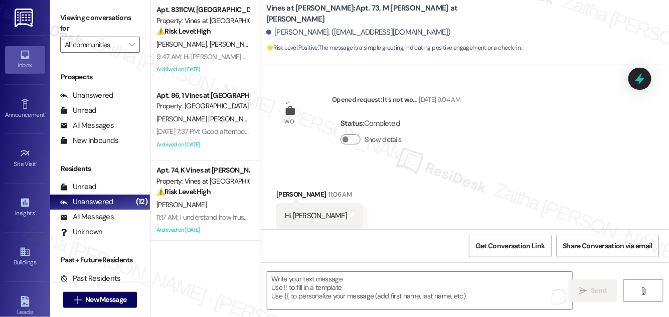
scroll to position [157, 0]
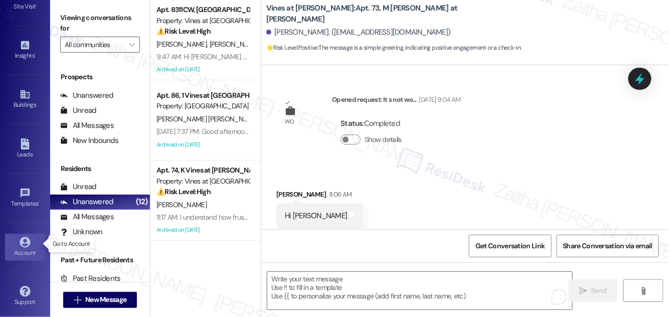
click at [24, 248] on div "Account" at bounding box center [25, 253] width 50 height 10
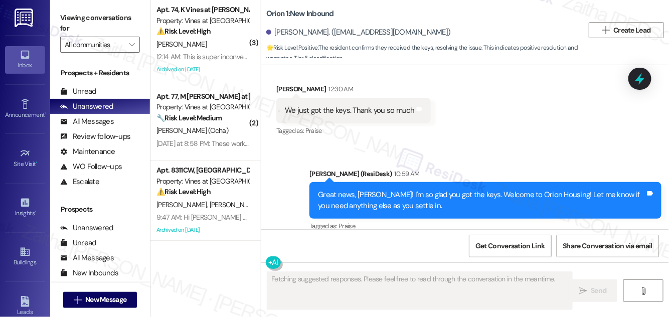
scroll to position [1642, 0]
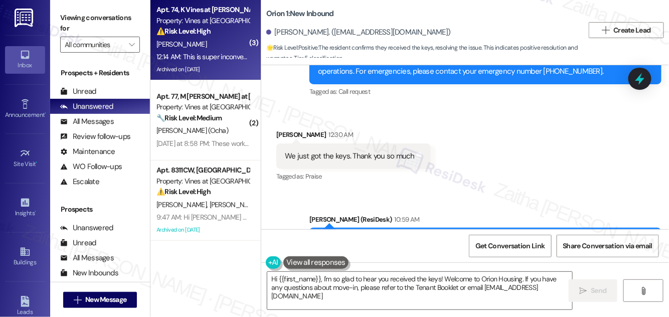
type textarea "Hi {{first_name}}, I'm so glad to hear you received the keys! Welcome to Orion …"
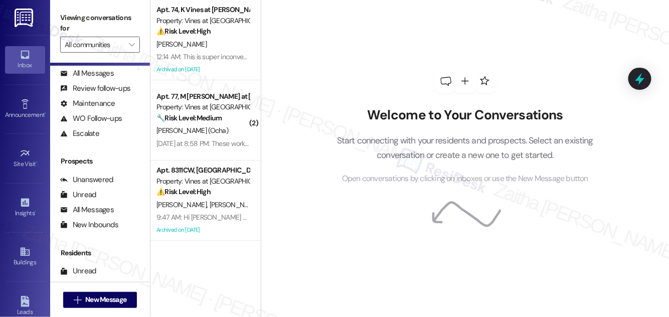
scroll to position [132, 0]
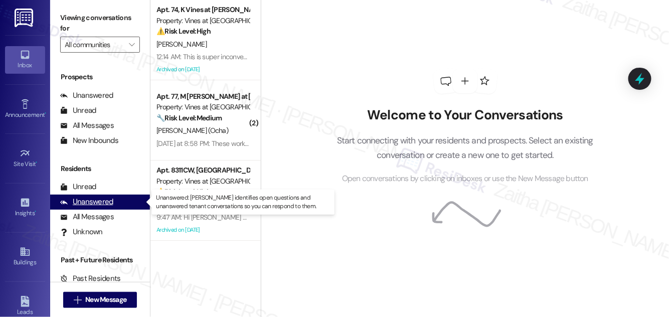
click at [91, 203] on div "Unanswered" at bounding box center [86, 202] width 53 height 11
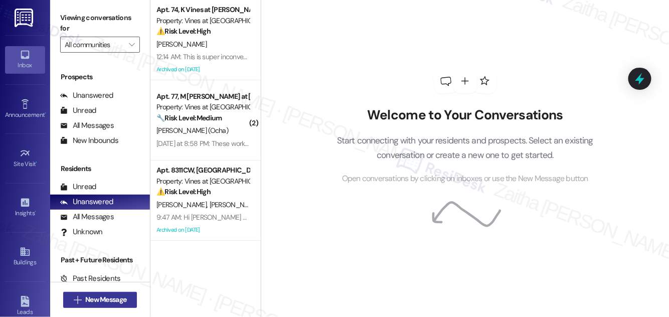
click at [96, 301] on span "New Message" at bounding box center [105, 299] width 41 height 11
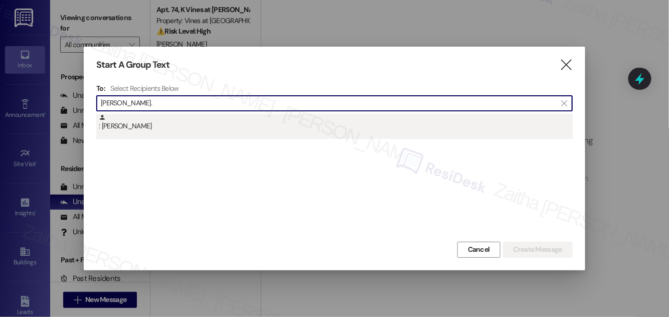
type input "[PERSON_NAME]."
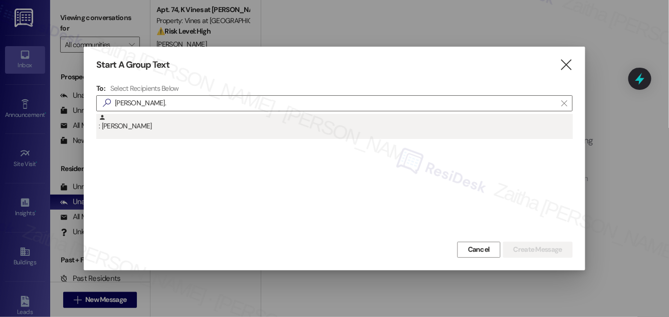
click at [249, 126] on div ": [PERSON_NAME]" at bounding box center [336, 123] width 474 height 18
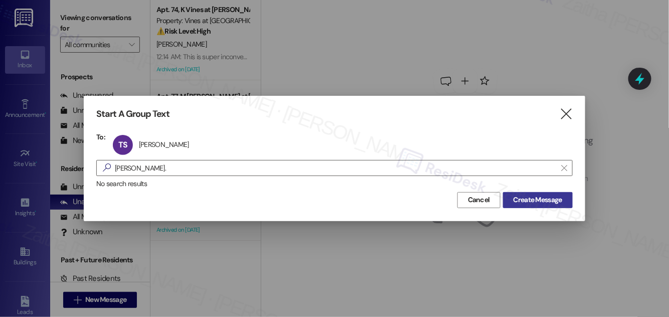
click at [549, 202] on span "Create Message" at bounding box center [537, 200] width 49 height 11
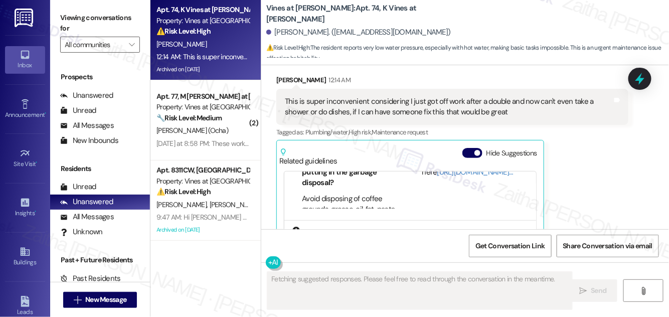
scroll to position [189, 0]
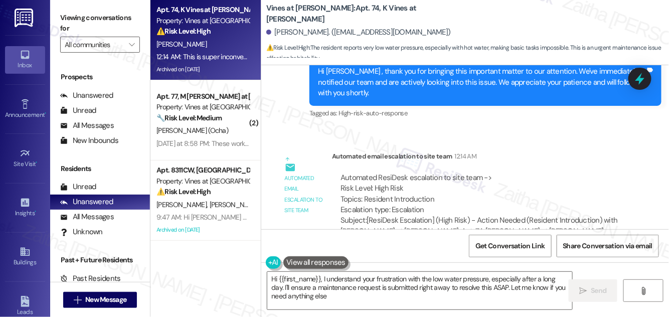
type textarea "Hi {{first_name}}, I understand your frustration with the low water pressure, e…"
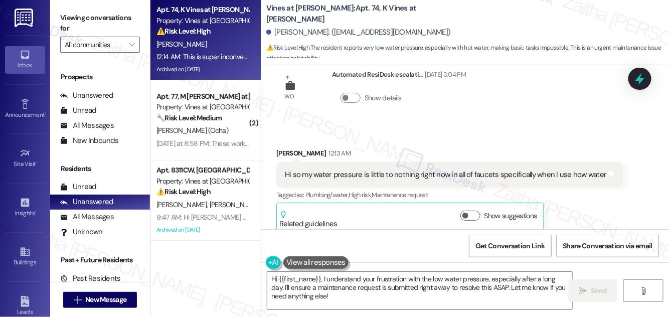
scroll to position [7318, 0]
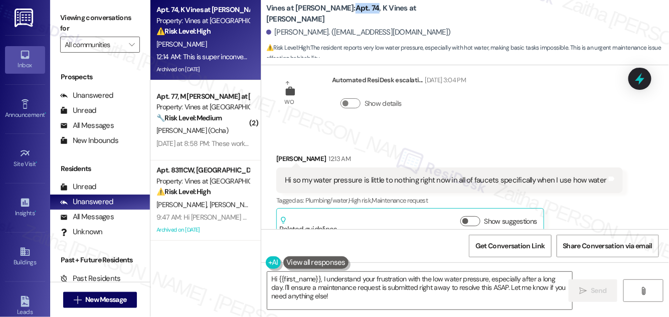
drag, startPoint x: 327, startPoint y: 13, endPoint x: 346, endPoint y: 8, distance: 19.7
click at [346, 8] on b "Vines at Edmond: Apt. 74, K Vines at Edmond" at bounding box center [366, 14] width 201 height 22
copy b "Apt. 74"
click at [109, 299] on span "New Message" at bounding box center [105, 299] width 41 height 11
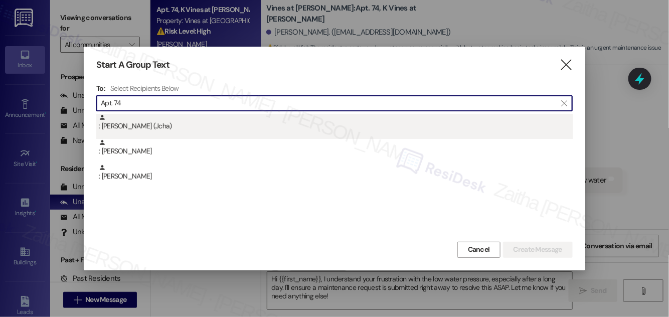
type input "Apt. 74"
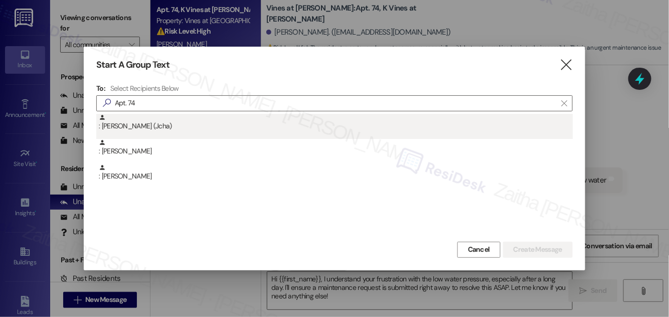
click at [310, 117] on div ": Kenisha Miles (Jcha)" at bounding box center [336, 123] width 474 height 18
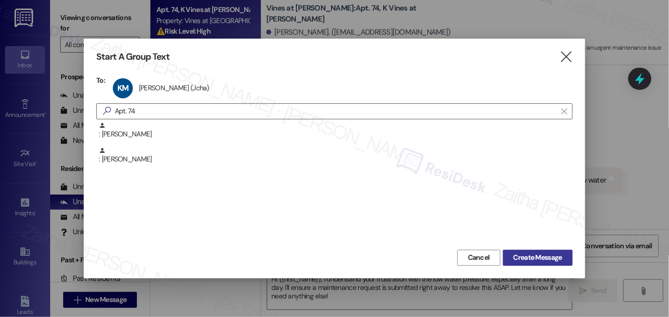
click at [542, 255] on span "Create Message" at bounding box center [537, 257] width 49 height 11
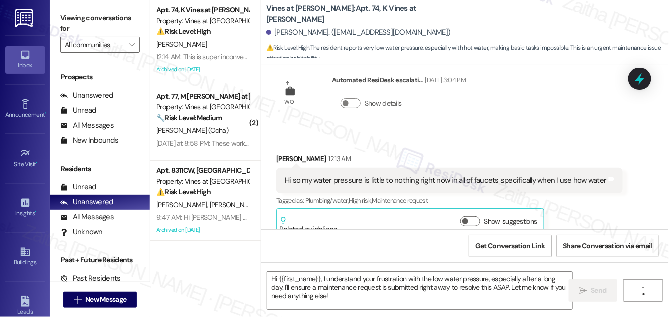
type textarea "Fetching suggested responses. Please feel free to read through the conversation…"
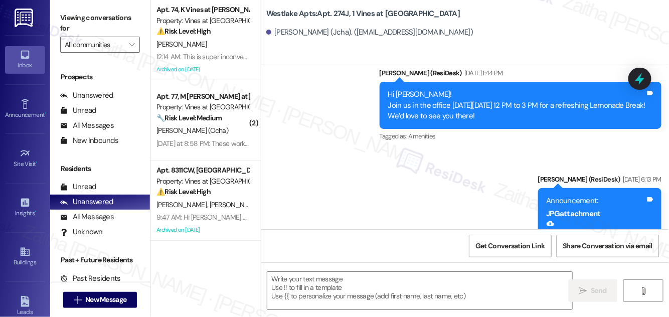
type textarea "Fetching suggested responses. Please feel free to read through the conversation…"
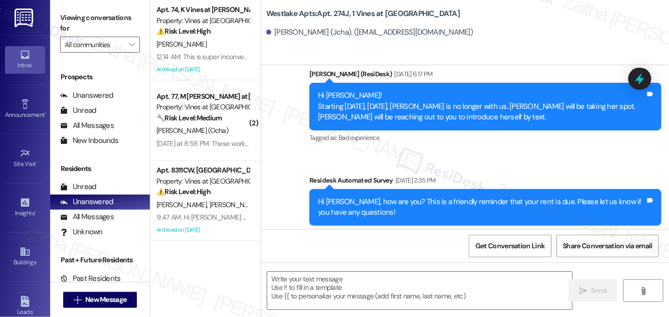
scroll to position [5901, 0]
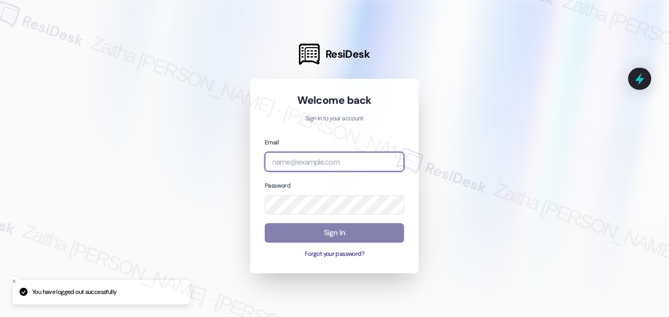
click at [319, 158] on input "email" at bounding box center [334, 162] width 139 height 20
type input "[EMAIL_ADDRESS][PERSON_NAME][DOMAIN_NAME]"
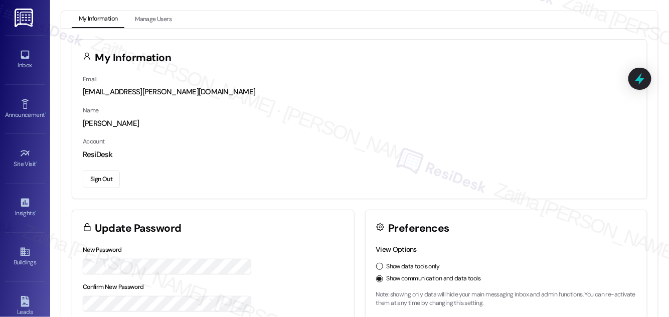
click at [30, 74] on div "Inbox Go to Inbox" at bounding box center [25, 59] width 40 height 49
click at [21, 62] on div "Inbox" at bounding box center [25, 65] width 50 height 10
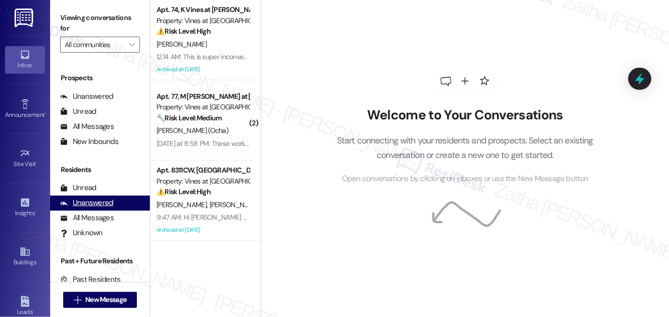
scroll to position [132, 0]
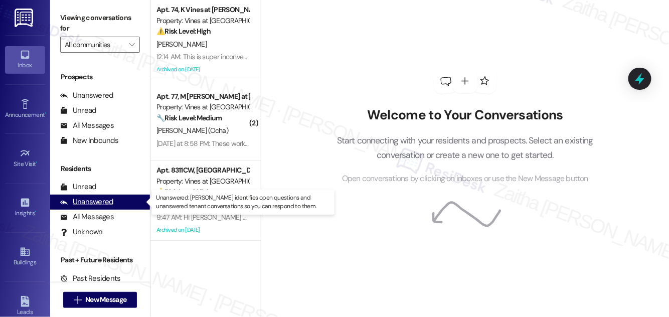
click at [88, 200] on div "Unanswered" at bounding box center [86, 202] width 53 height 11
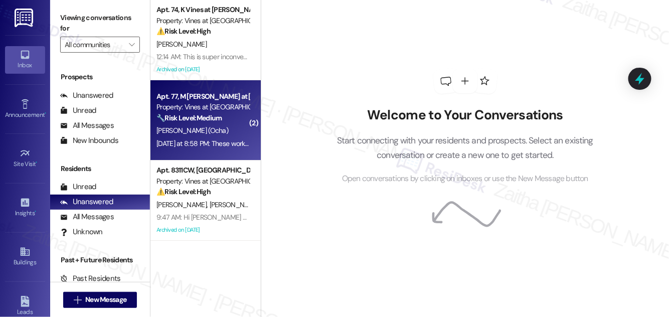
click at [231, 120] on div "🔧 Risk Level: Medium The resident is reporting noise violations due to construc…" at bounding box center [202, 118] width 93 height 11
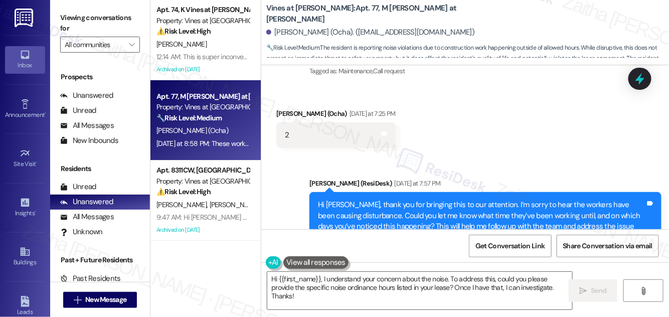
scroll to position [10029, 0]
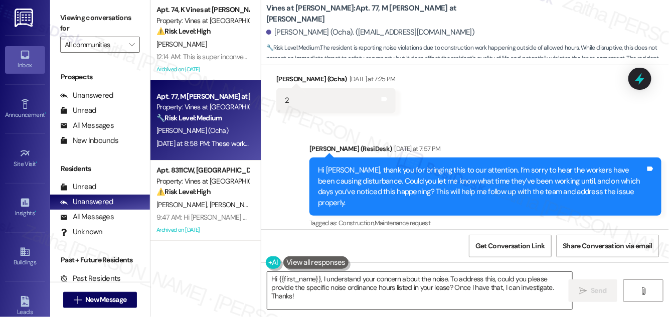
click at [275, 279] on textarea "Hi {{first_name}}, I understand your concern about the noise. To address this, …" at bounding box center [419, 291] width 305 height 38
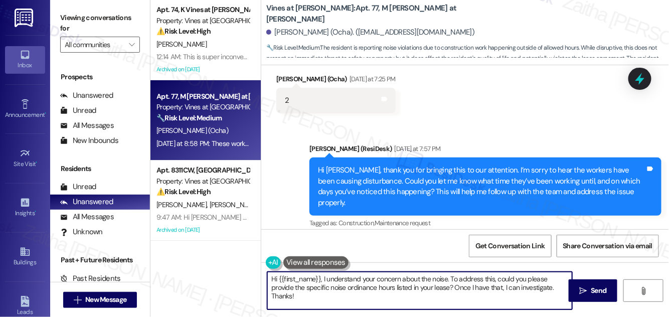
click at [275, 279] on textarea "Hi {{first_name}}, I understand your concern about the noise. To address this, …" at bounding box center [419, 291] width 305 height 38
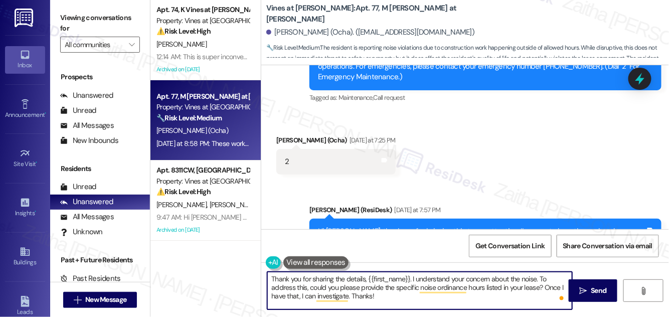
scroll to position [10075, 0]
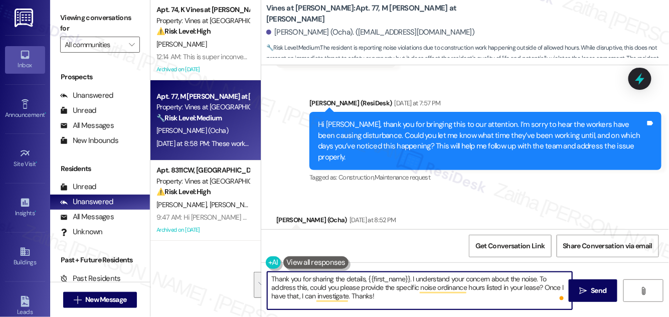
drag, startPoint x: 412, startPoint y: 277, endPoint x: 424, endPoint y: 306, distance: 31.0
click at [424, 306] on textarea "Thank you for sharing the details, {{first_name}}. I understand your concern ab…" at bounding box center [419, 291] width 305 height 38
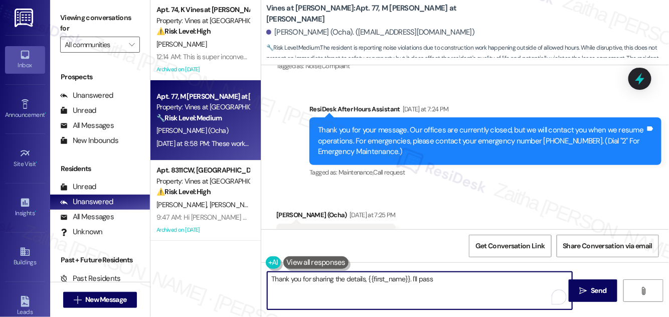
scroll to position [10075, 0]
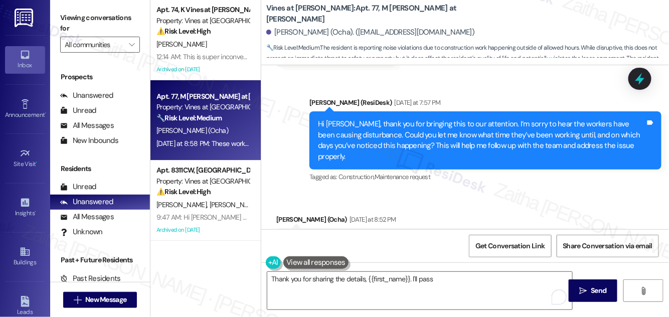
drag, startPoint x: 332, startPoint y: 117, endPoint x: 448, endPoint y: 125, distance: 116.1
click at [448, 228] on div "For the last week or so on these particular units #88 and the Unit straight acr…" at bounding box center [452, 251] width 352 height 47
copy div "For the last week or so on these particular units #88 and the Unit straight acr…"
drag, startPoint x: 289, startPoint y: 192, endPoint x: 618, endPoint y: 199, distance: 329.5
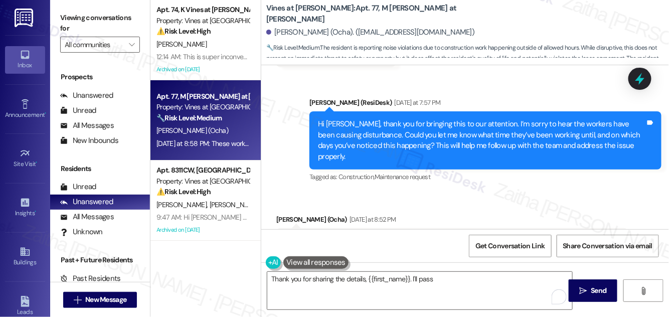
copy div "hese workers has been starting at approximately 7am every morning until 10pm to…"
click at [452, 276] on div "Tagged as: Lease , Click to highlight conversations about Lease Noise , Click t…" at bounding box center [452, 283] width 352 height 15
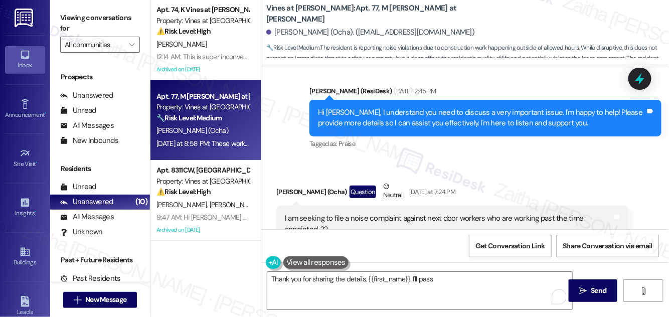
scroll to position [9711, 0]
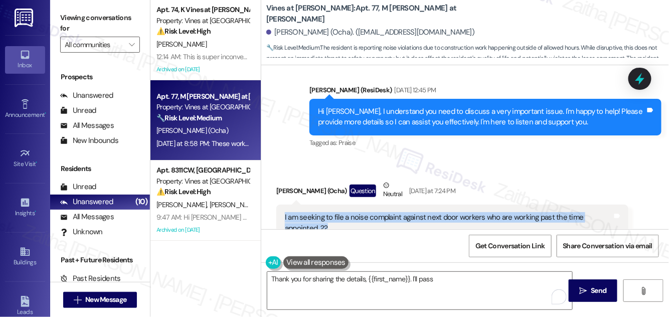
drag, startPoint x: 282, startPoint y: 85, endPoint x: 358, endPoint y: 104, distance: 78.1
click at [358, 205] on div "I am seeking to file a noise complaint against next door workers who are workin…" at bounding box center [452, 223] width 352 height 37
copy div "I am seeking to file a noise complaint against next door workers who are workin…"
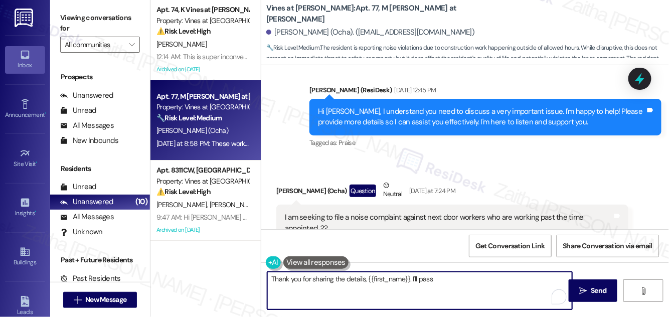
click at [364, 275] on textarea "Thank you for sharing the details, {{first_name}}. I'll pass" at bounding box center [419, 291] width 305 height 38
click at [391, 294] on textarea "Thank you for sharing the details, {{first_name}}. I'll pass" at bounding box center [419, 291] width 305 height 38
click at [410, 284] on textarea "Thank you for sharing the details, {{first_name}}. I'll pass" at bounding box center [419, 291] width 305 height 38
click at [438, 278] on textarea "Thank you for sharing the details, {{first_name}}. I'll pass" at bounding box center [419, 291] width 305 height 38
drag, startPoint x: 414, startPoint y: 278, endPoint x: 488, endPoint y: 280, distance: 74.2
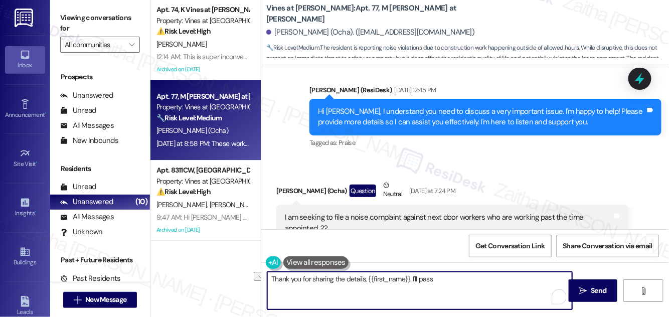
click at [488, 280] on textarea "Thank you for sharing the details, {{first_name}}. I'll pass" at bounding box center [419, 291] width 305 height 38
paste textarea "I will relay your concern to the site team and request that work be limited to …"
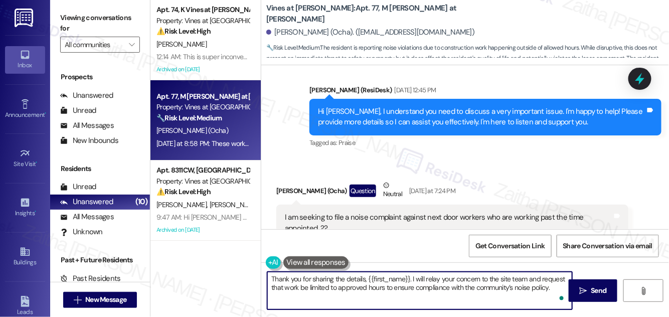
click at [510, 172] on div "Received via SMS Shauntay Mabin (Ocha) Question Neutral Yesterday at 7:24 PM I …" at bounding box center [452, 217] width 367 height 91
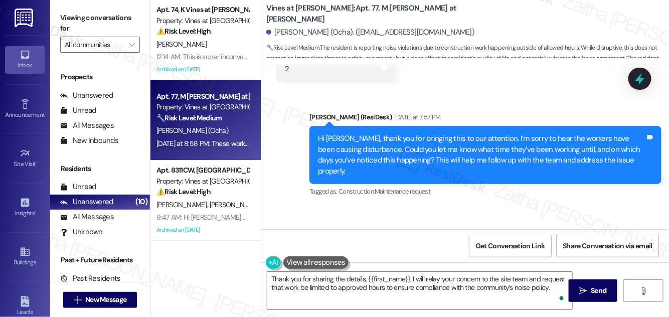
scroll to position [10075, 0]
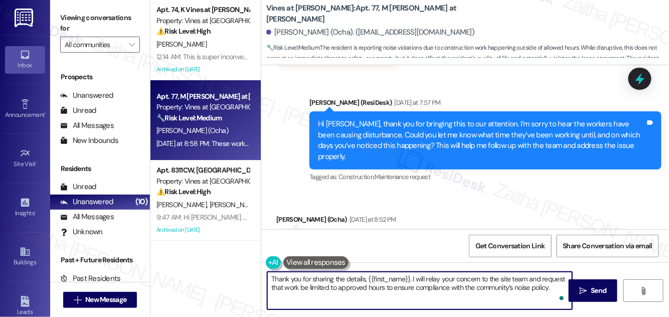
click at [555, 289] on textarea "Thank you for sharing the details, {{first_name}}. I will relay your concern to…" at bounding box center [419, 291] width 305 height 38
click at [412, 278] on textarea "Thank you for sharing the details, {{first_name}}. I will relay your concern to…" at bounding box center [419, 291] width 305 height 38
paste textarea "also what kind of work they’re doing or what it sounds like?"
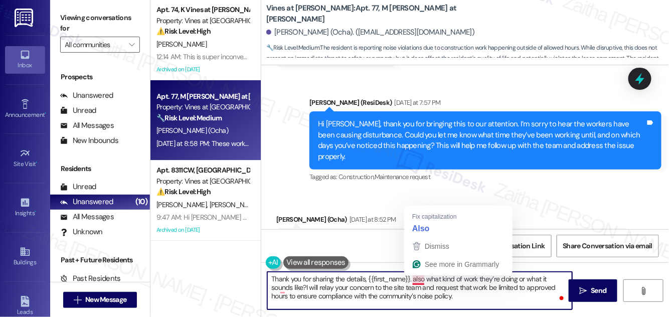
click at [415, 276] on textarea "Thank you for sharing the details, {{first_name}}. also what kind of work they’…" at bounding box center [419, 291] width 305 height 38
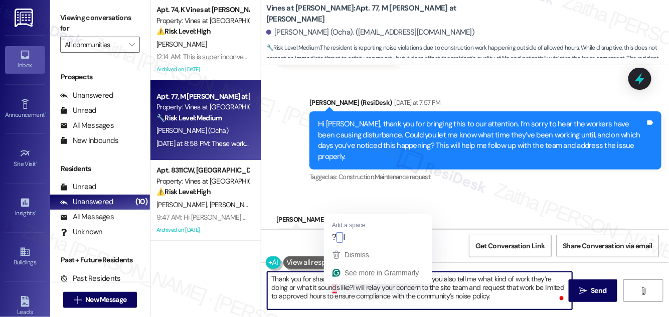
type textarea "Thank you for sharing the details, {{first_name}}. Could you also tell me what …"
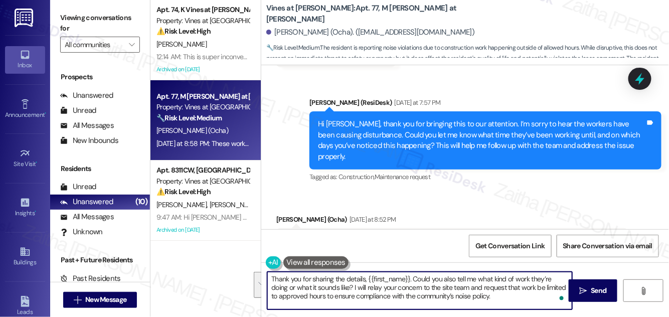
drag, startPoint x: 267, startPoint y: 278, endPoint x: 510, endPoint y: 294, distance: 243.7
click at [510, 294] on textarea "Thank you for sharing the details, {{first_name}}. Could you also tell me what …" at bounding box center [419, 291] width 305 height 38
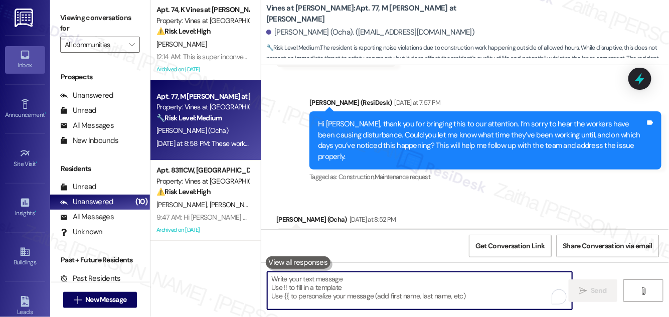
paste textarea "Thank you for sharing those details, {{first_name}}. Could you also let me know…"
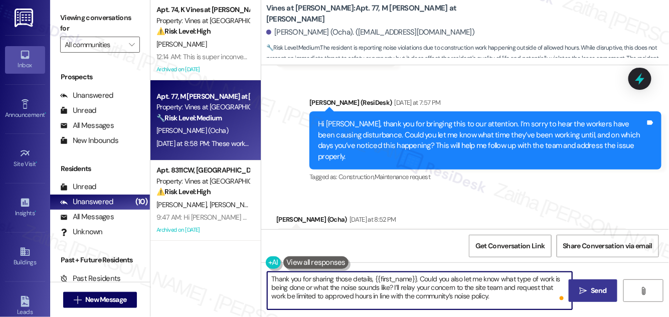
type textarea "Thank you for sharing those details, {{first_name}}. Could you also let me know…"
click at [585, 286] on span " Send" at bounding box center [593, 290] width 32 height 11
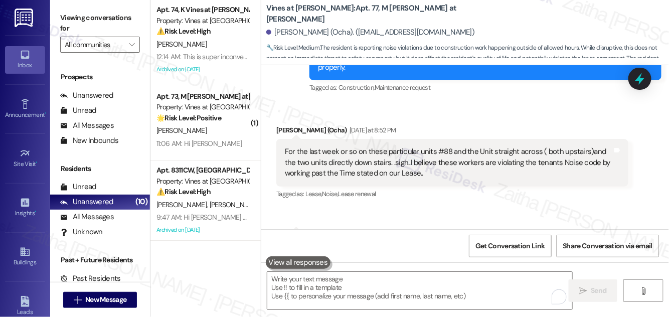
scroll to position [10167, 0]
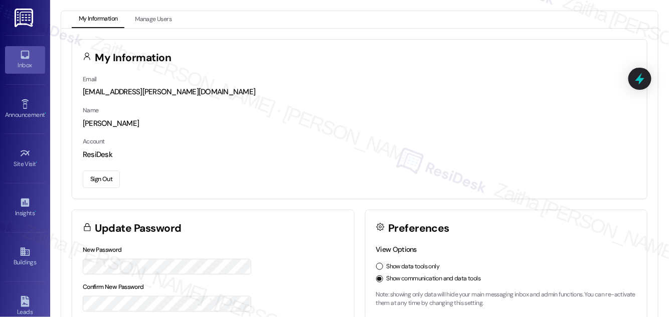
click at [29, 57] on link "Inbox" at bounding box center [25, 59] width 40 height 27
